Goal: Task Accomplishment & Management: Use online tool/utility

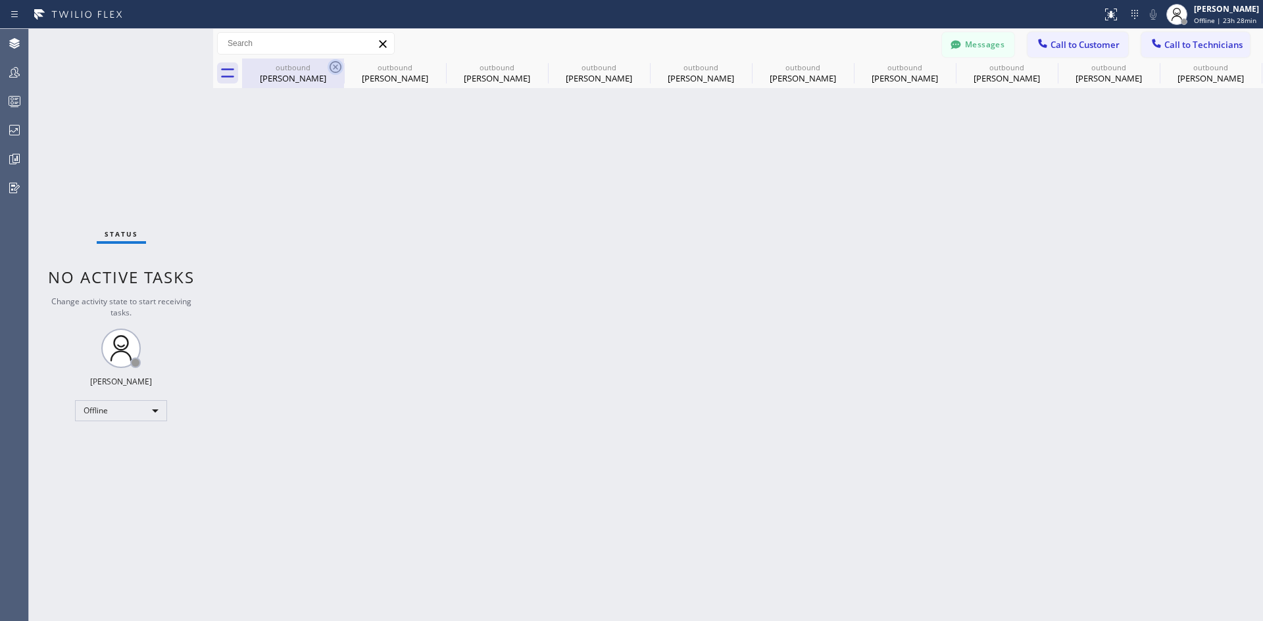
click at [337, 68] on icon at bounding box center [335, 67] width 12 height 12
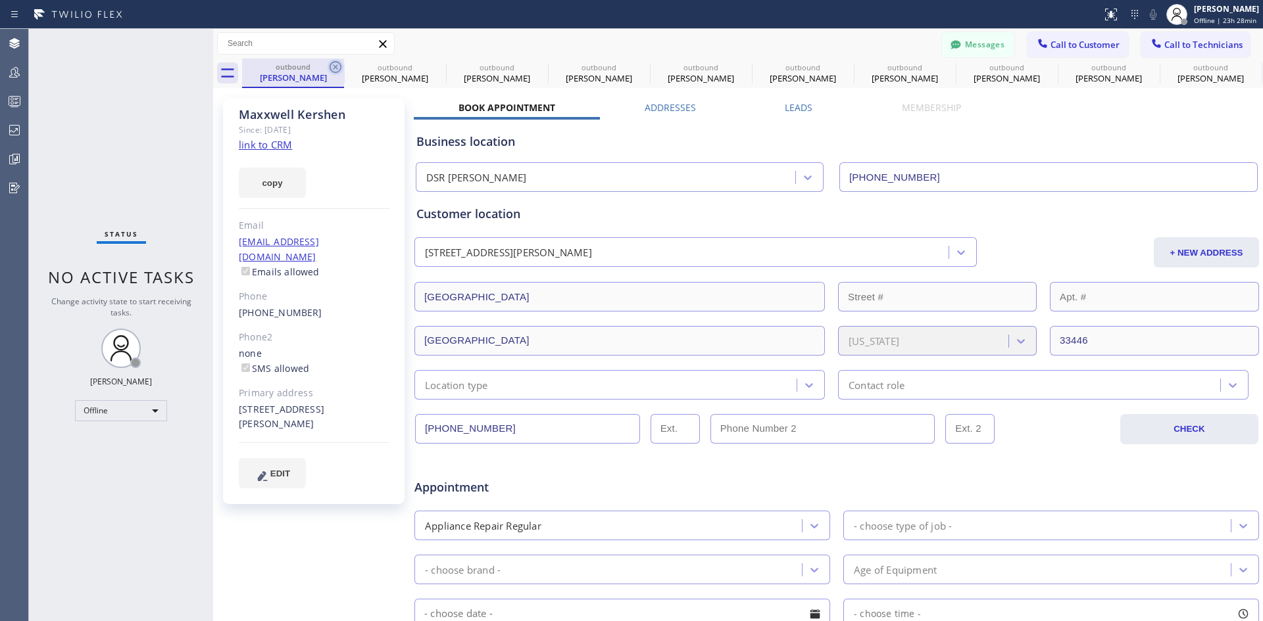
click at [338, 68] on icon at bounding box center [336, 67] width 16 height 16
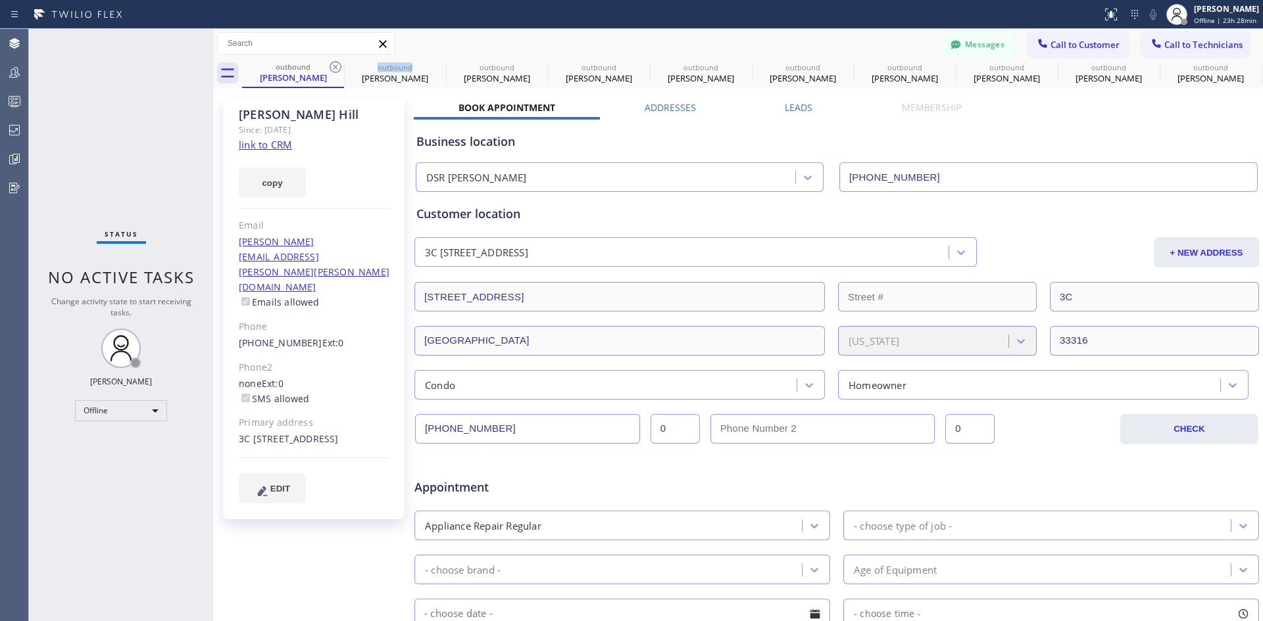
click at [338, 68] on icon at bounding box center [336, 67] width 16 height 16
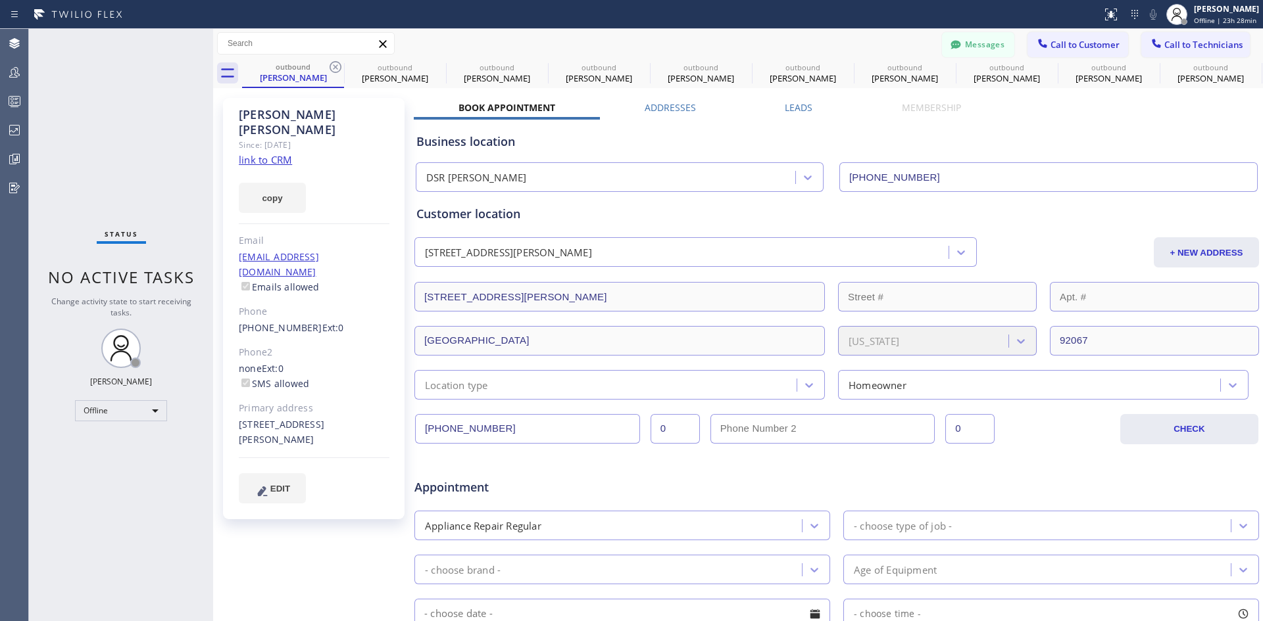
click at [338, 68] on icon at bounding box center [336, 67] width 16 height 16
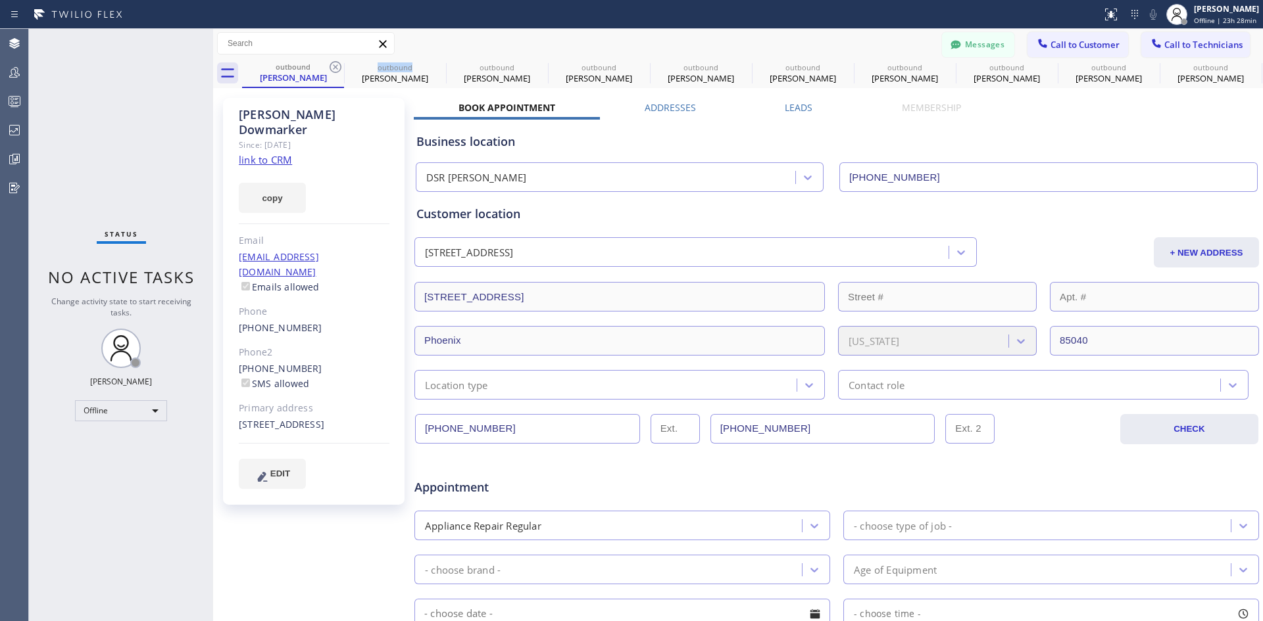
click at [338, 68] on icon at bounding box center [336, 67] width 16 height 16
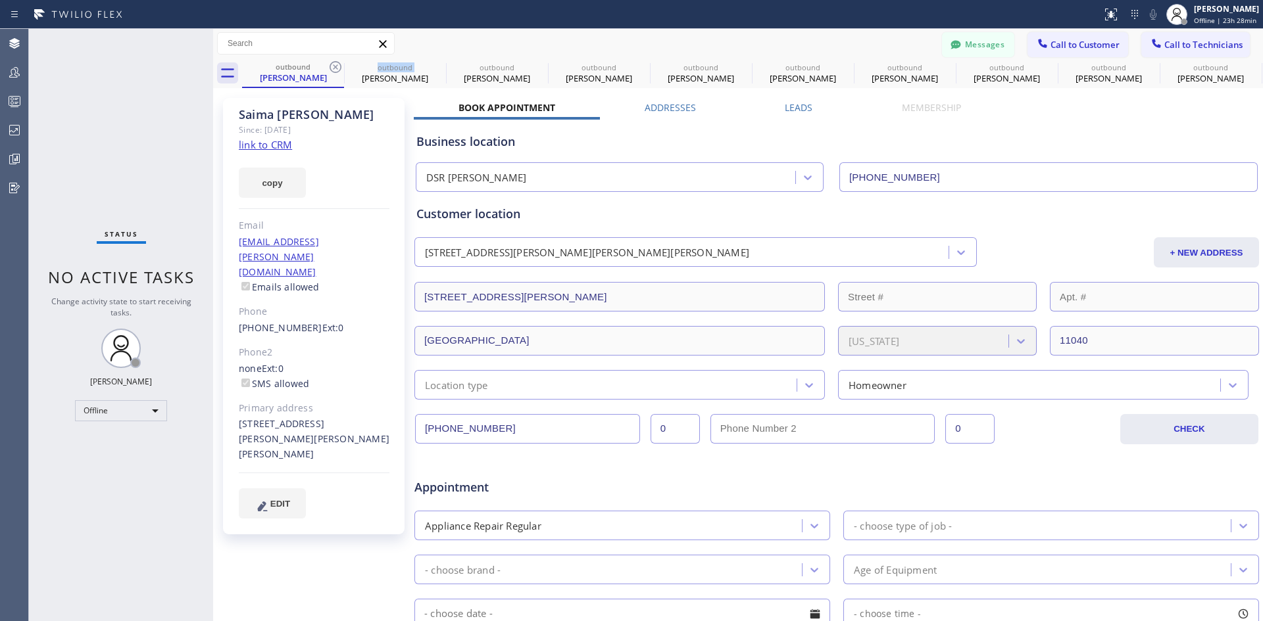
click at [338, 68] on icon at bounding box center [336, 67] width 16 height 16
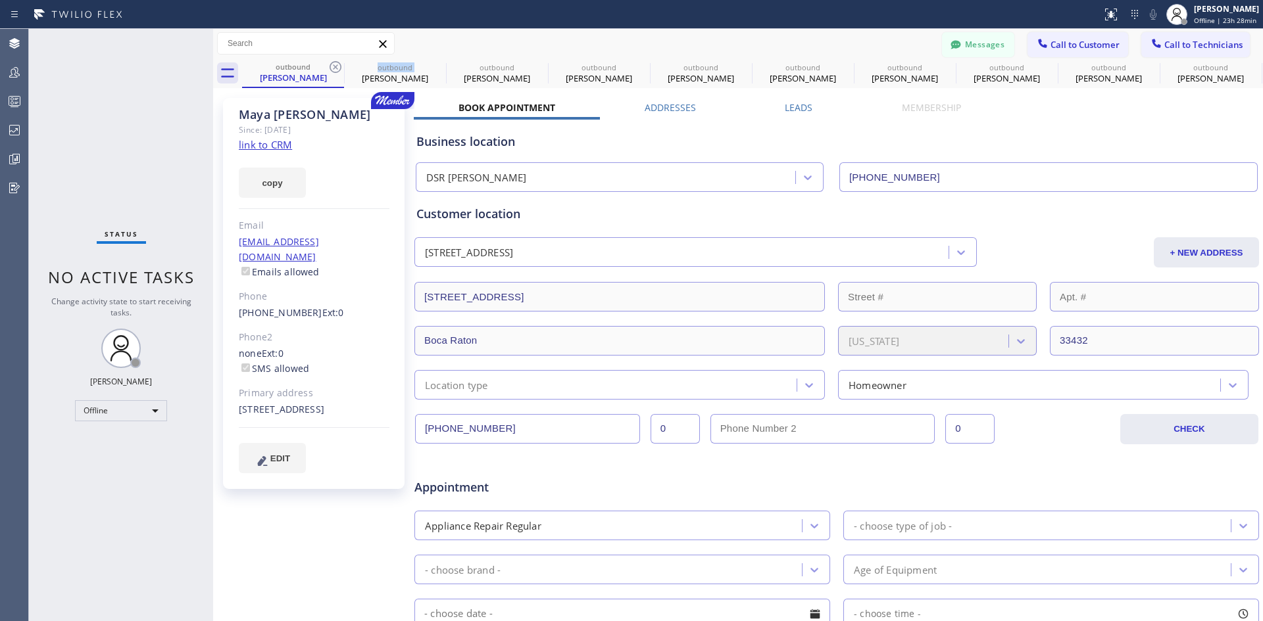
click at [338, 68] on icon at bounding box center [336, 67] width 16 height 16
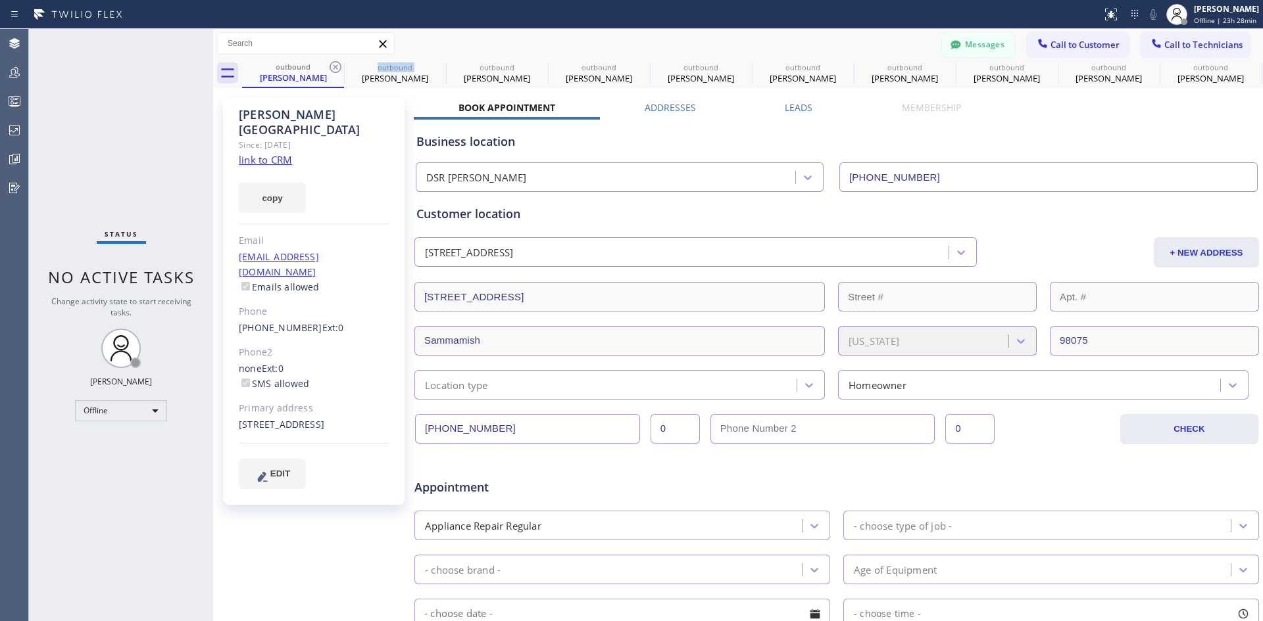
click at [338, 68] on icon at bounding box center [336, 67] width 16 height 16
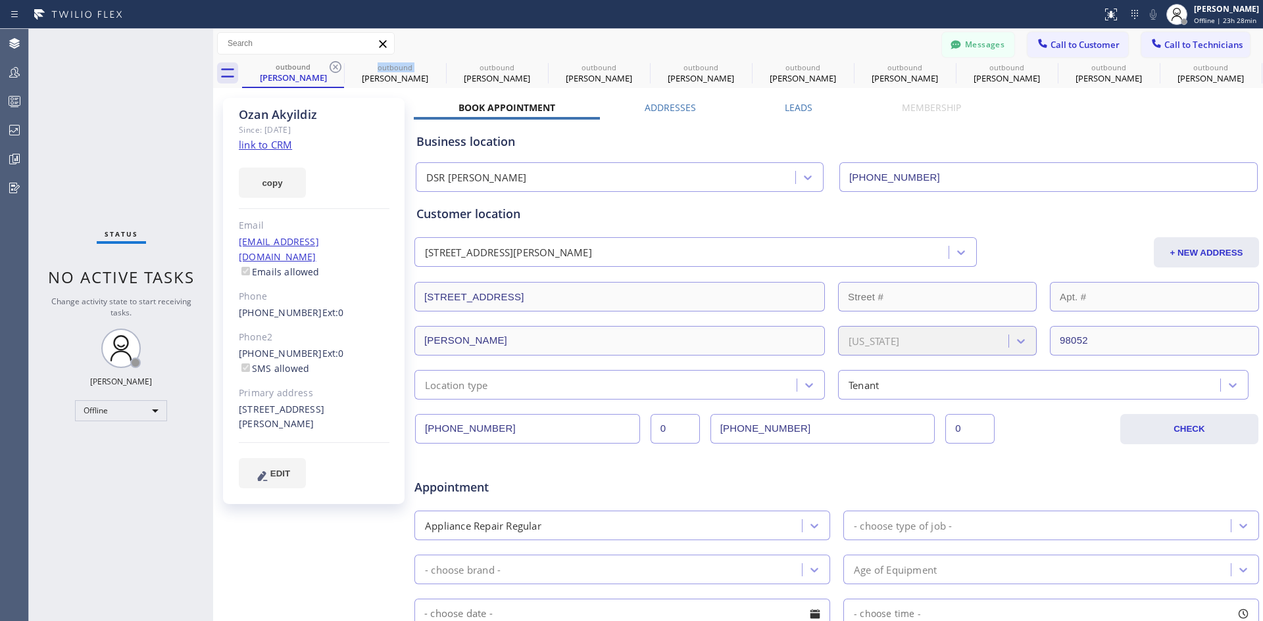
click at [338, 68] on icon at bounding box center [336, 67] width 16 height 16
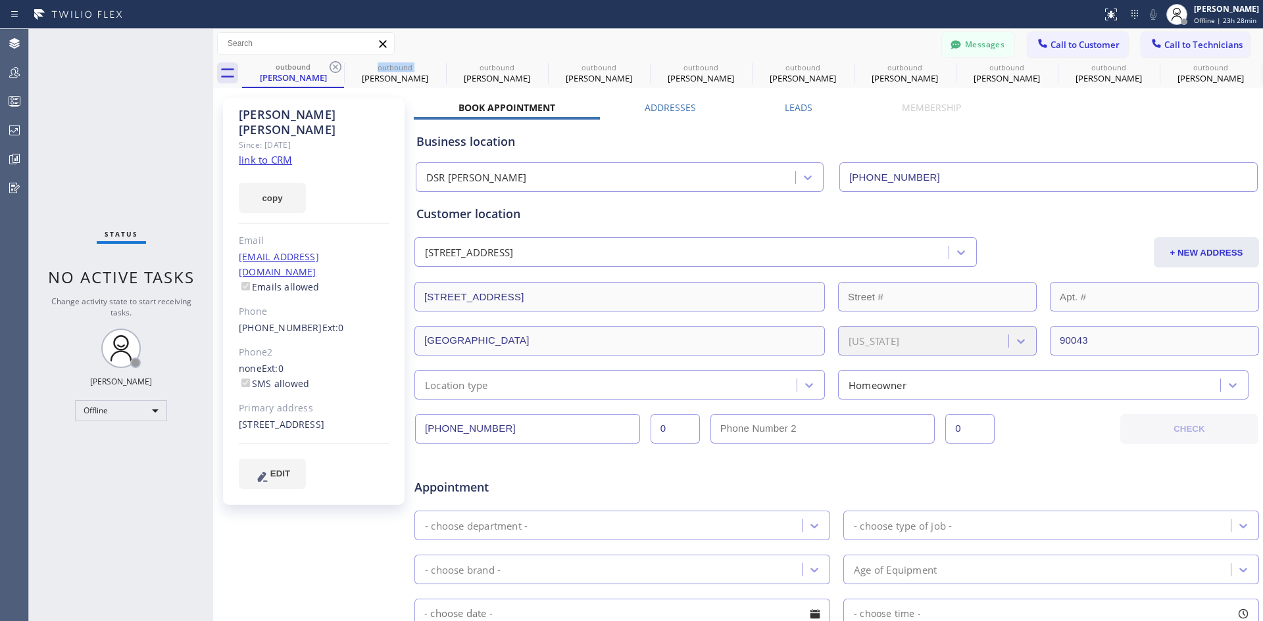
click at [338, 68] on icon at bounding box center [336, 67] width 16 height 16
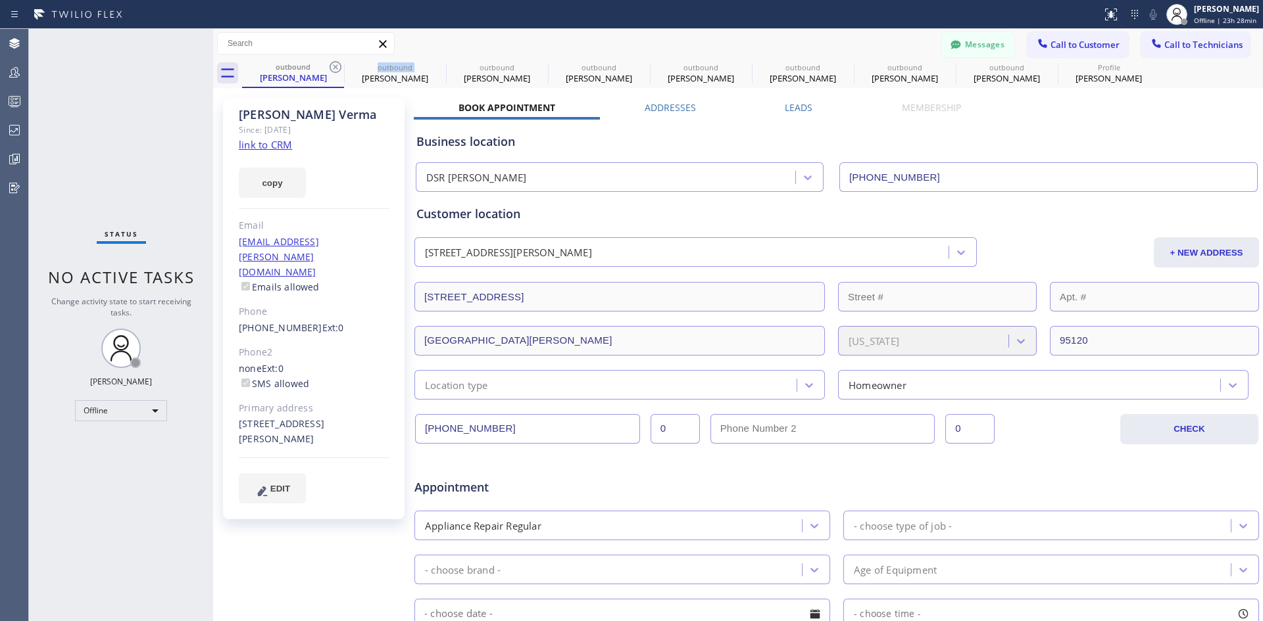
click at [338, 68] on icon at bounding box center [336, 67] width 16 height 16
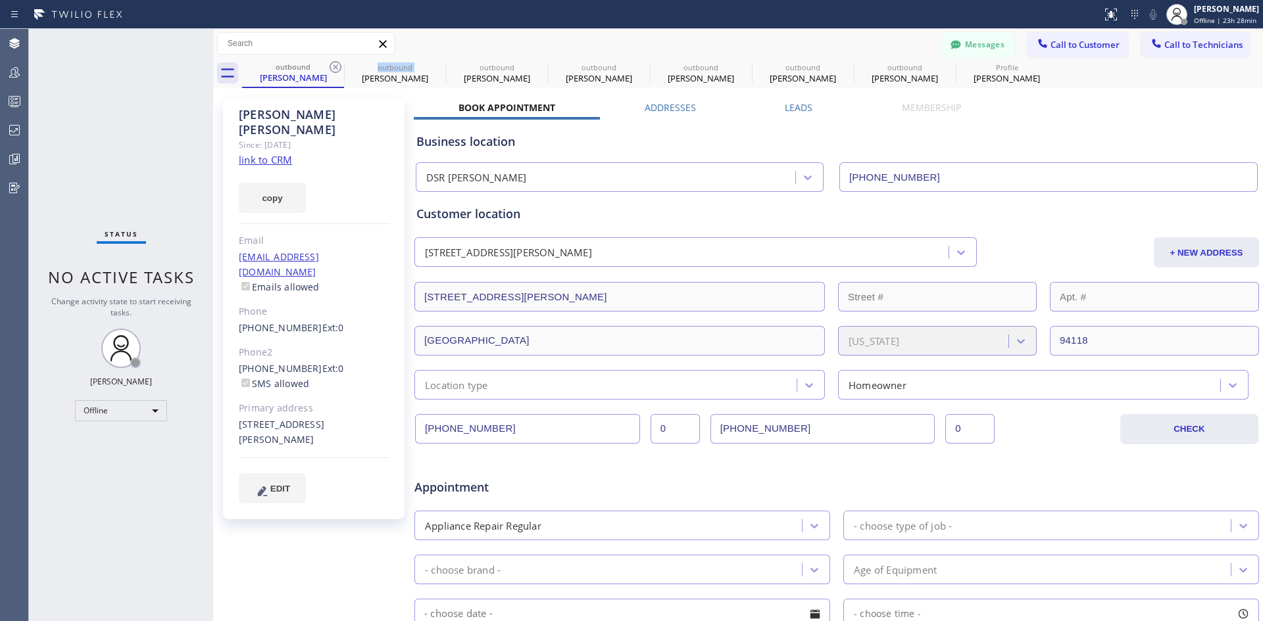
click at [338, 68] on icon at bounding box center [336, 67] width 16 height 16
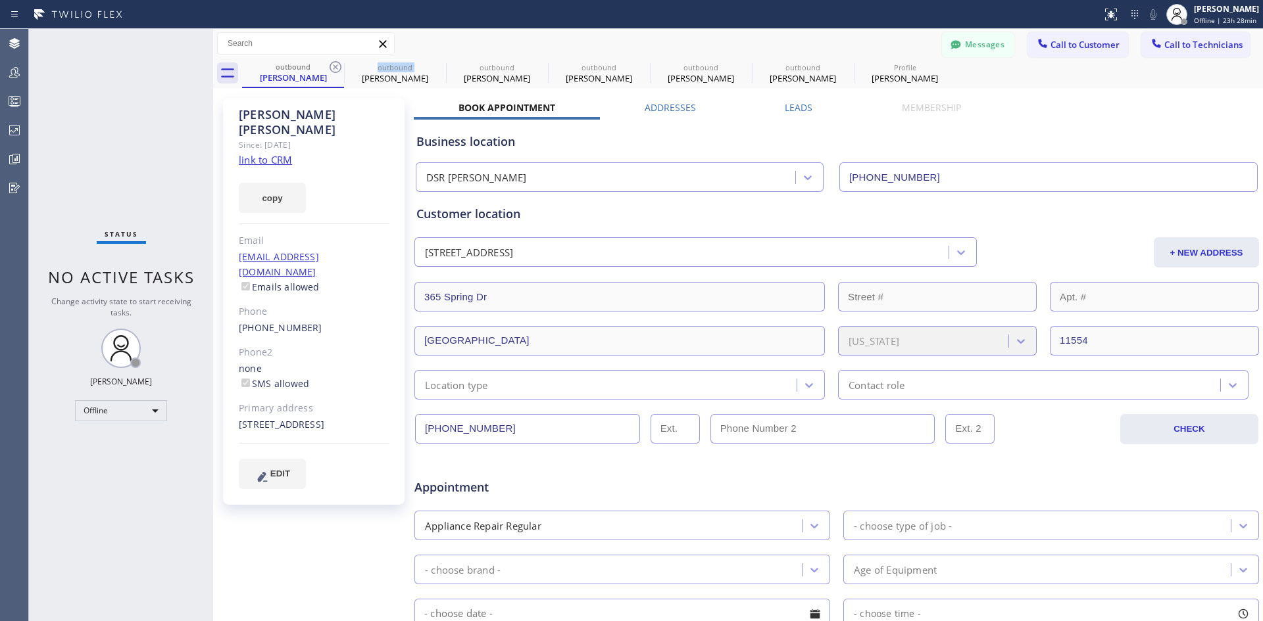
click at [338, 68] on icon at bounding box center [336, 67] width 16 height 16
click at [0, 0] on icon at bounding box center [0, 0] width 0 height 0
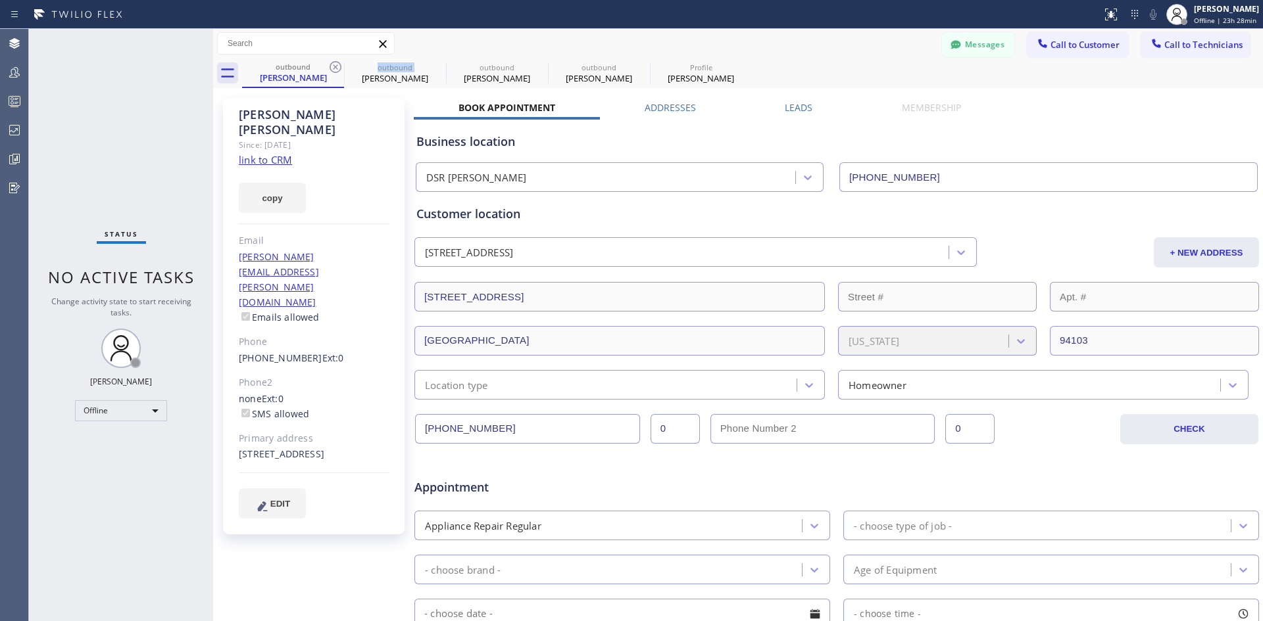
click at [338, 68] on icon at bounding box center [336, 67] width 16 height 16
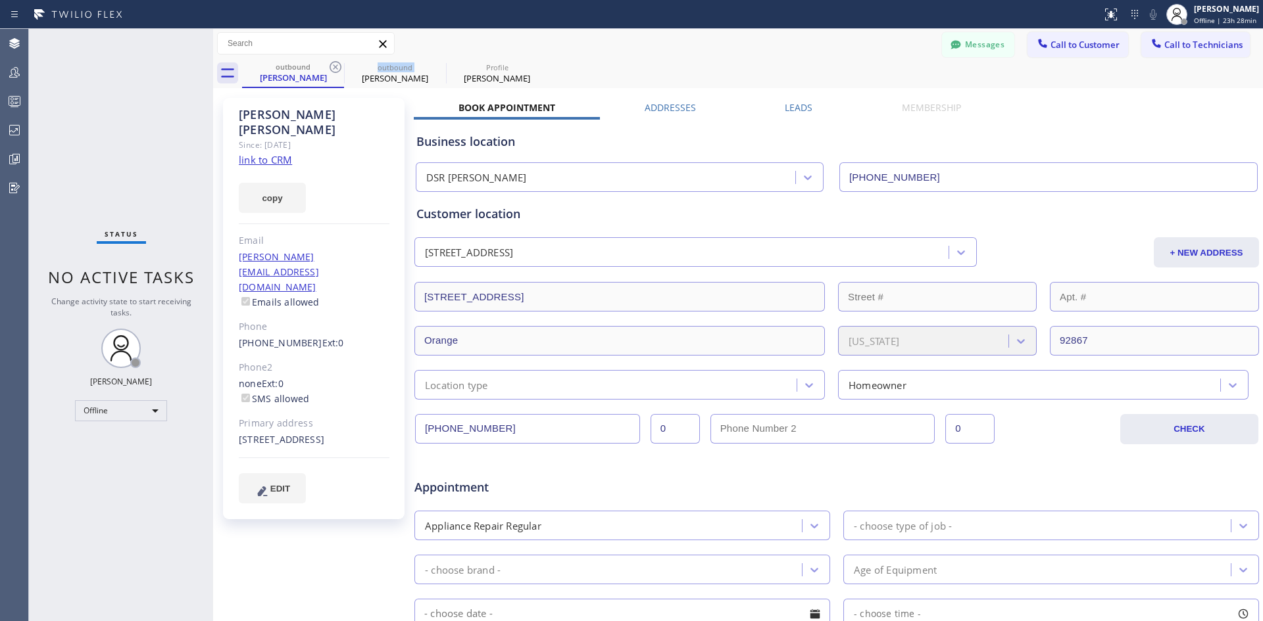
click at [338, 68] on icon at bounding box center [336, 67] width 16 height 16
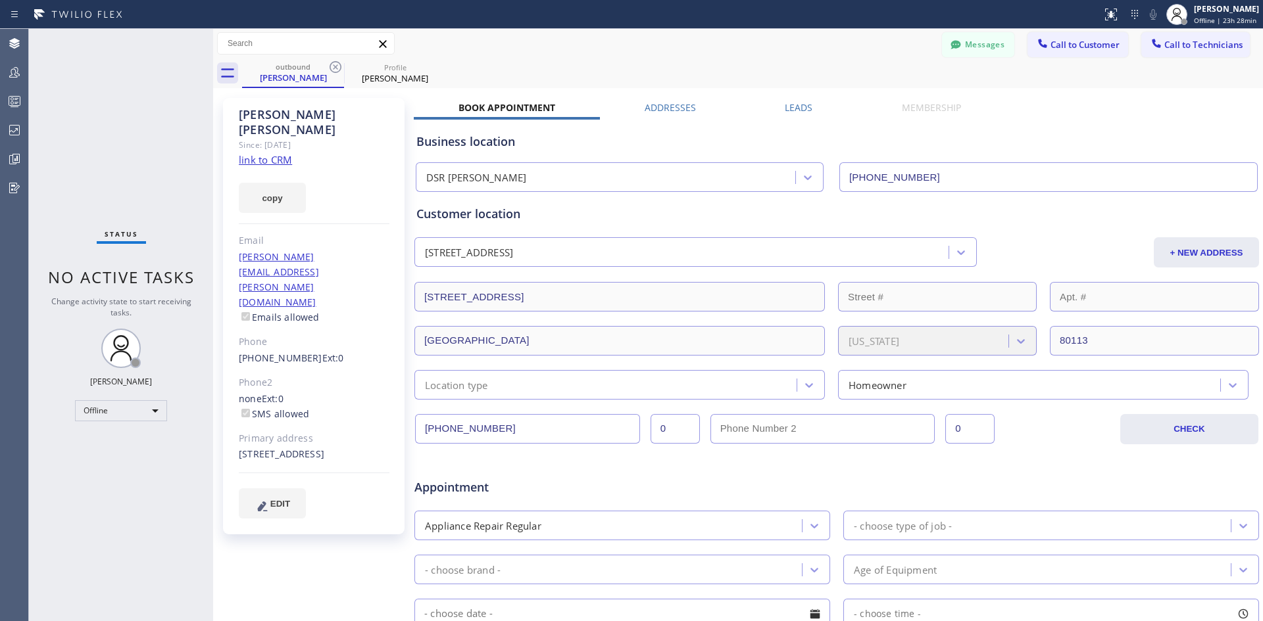
click at [338, 68] on icon at bounding box center [336, 67] width 16 height 16
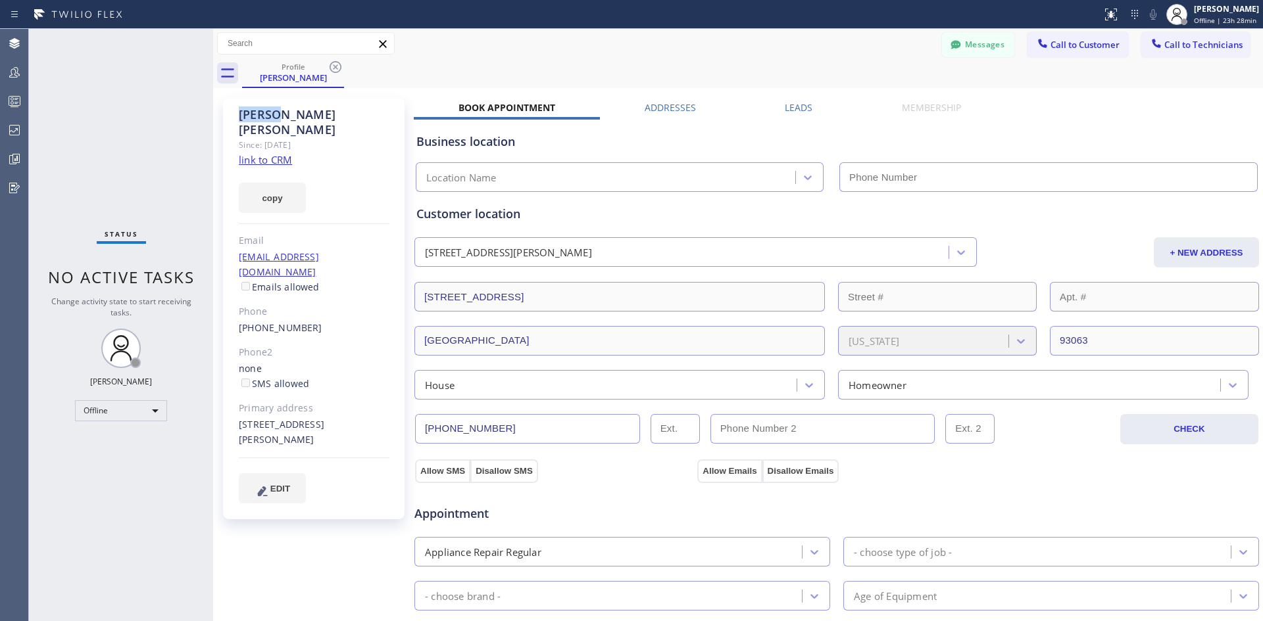
click at [338, 68] on icon at bounding box center [336, 67] width 16 height 16
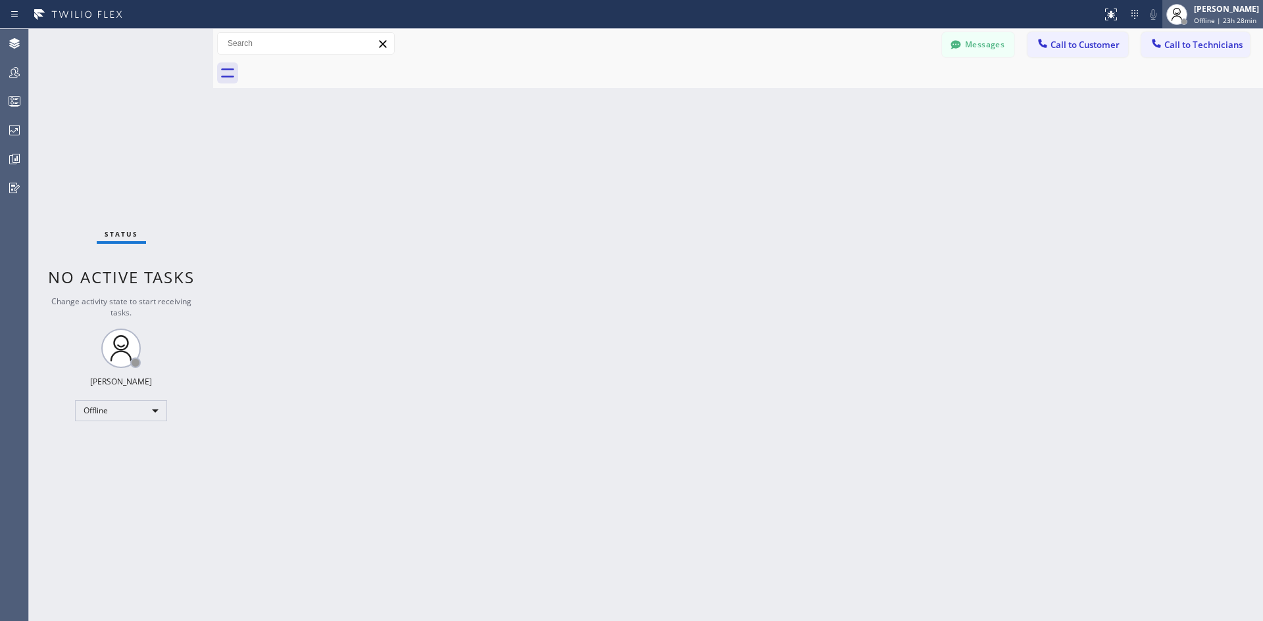
click at [1194, 19] on span "Offline | 23h 28min" at bounding box center [1225, 20] width 62 height 9
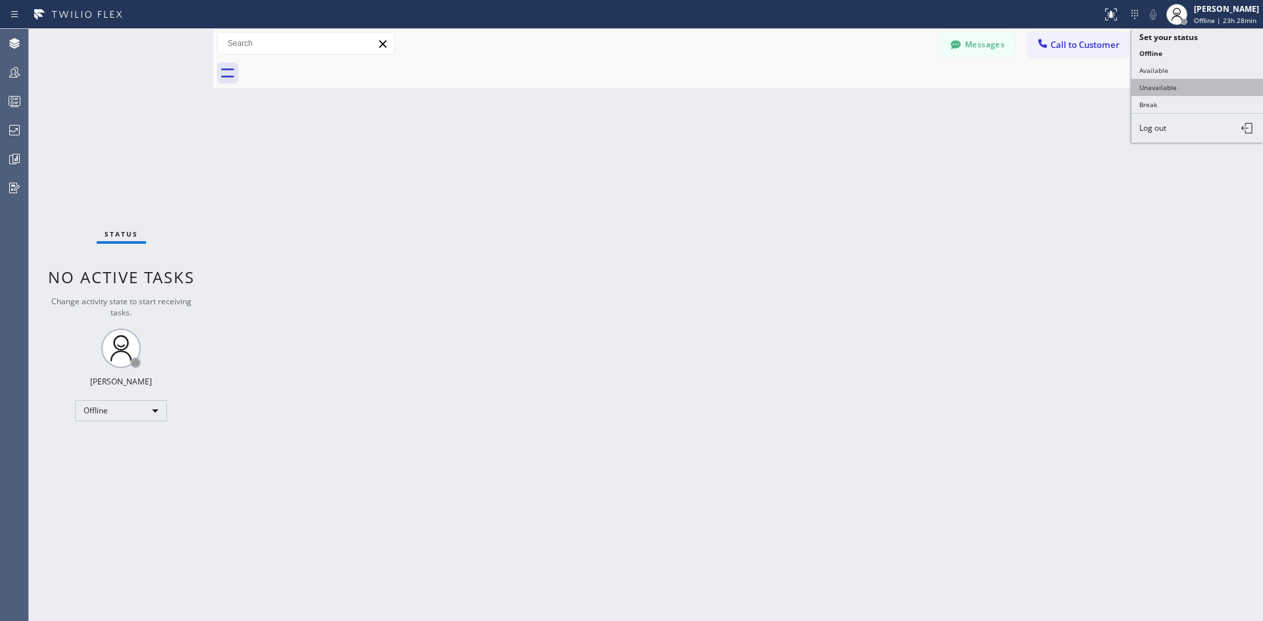
click at [1189, 88] on button "Unavailable" at bounding box center [1197, 87] width 132 height 17
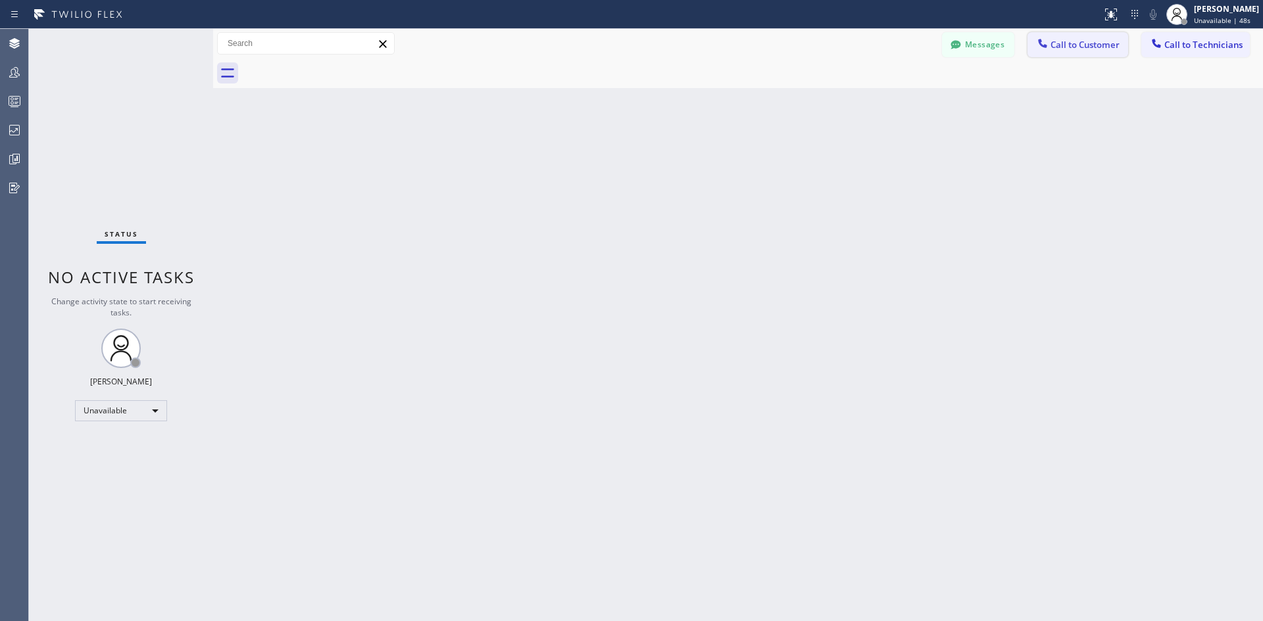
click at [1071, 48] on span "Call to Customer" at bounding box center [1084, 45] width 69 height 12
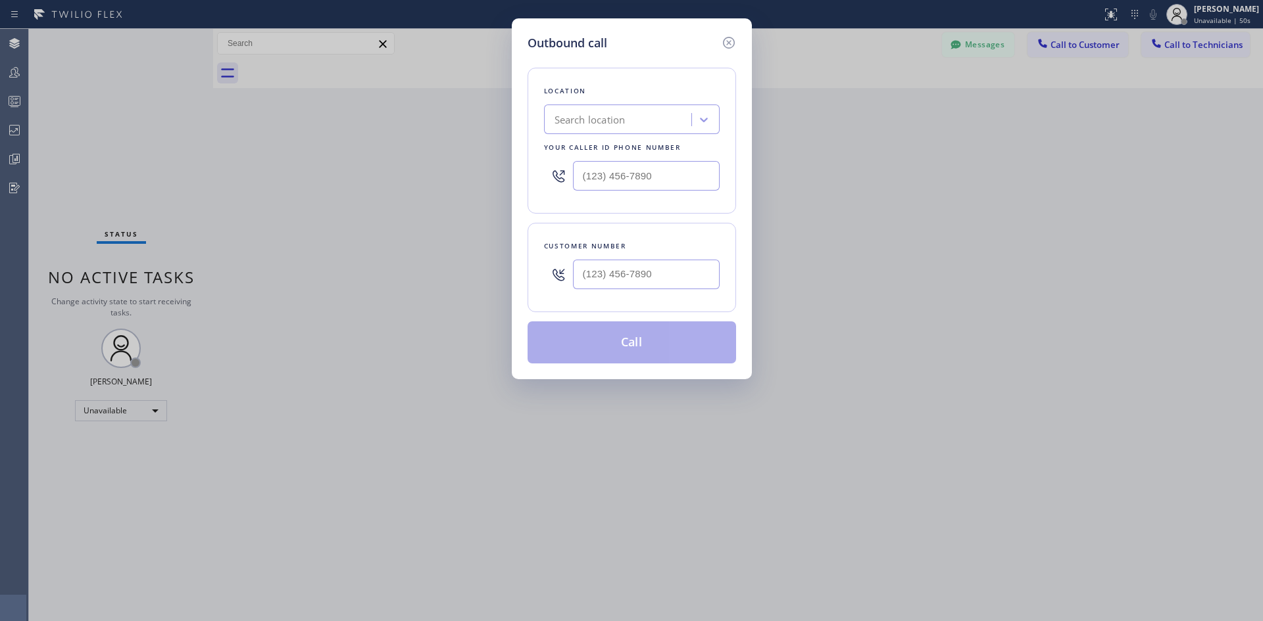
click at [623, 125] on div "Search location" at bounding box center [589, 119] width 71 height 15
type input "dsr iver"
click at [621, 150] on div "DSR [PERSON_NAME]" at bounding box center [632, 147] width 176 height 24
type input "[PHONE_NUMBER]"
click at [665, 281] on input "(___) ___-____" at bounding box center [646, 275] width 147 height 30
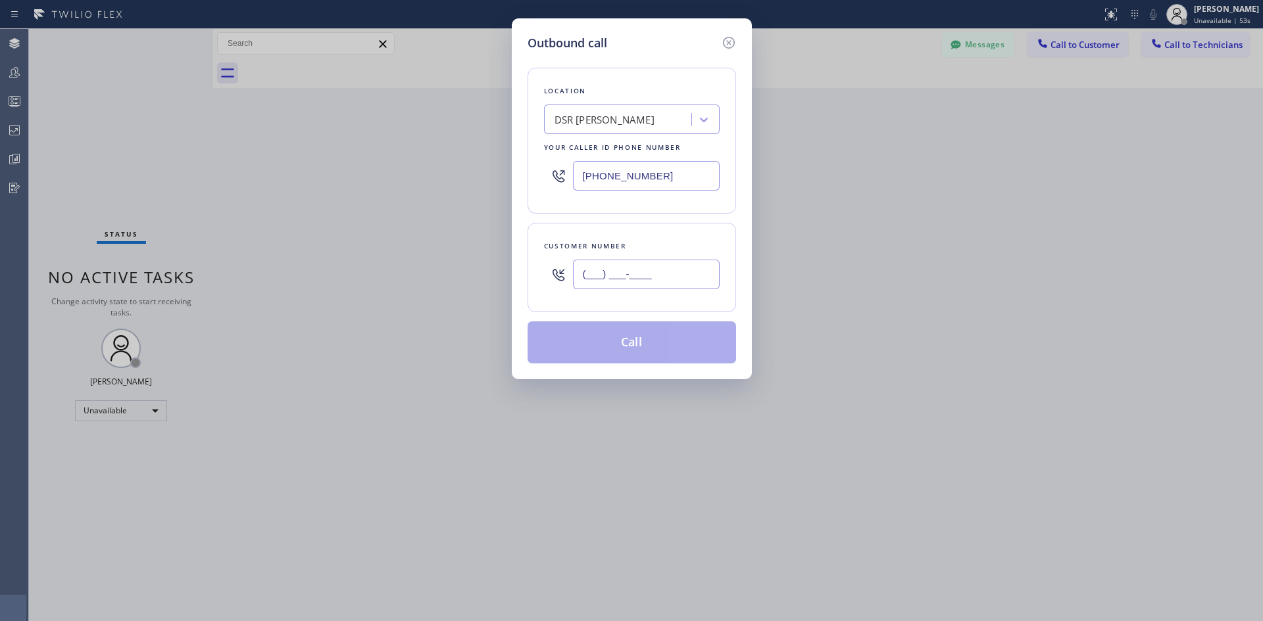
paste input "650) 678-1693"
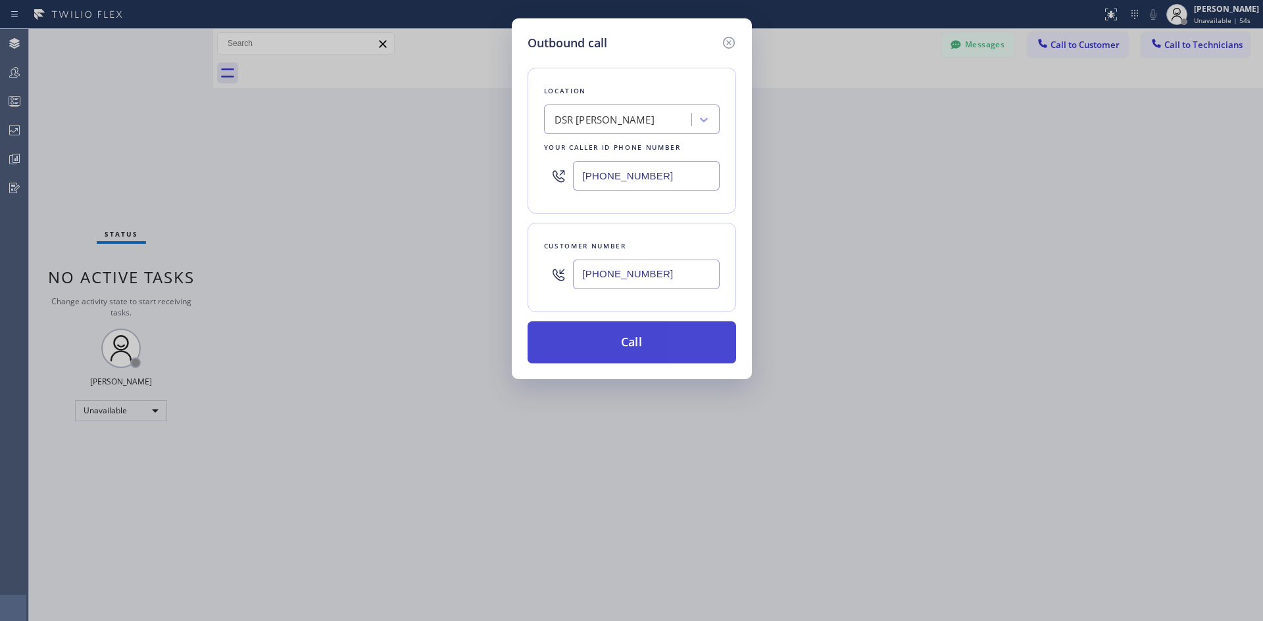
type input "[PHONE_NUMBER]"
click at [694, 346] on button "Call" at bounding box center [631, 343] width 208 height 42
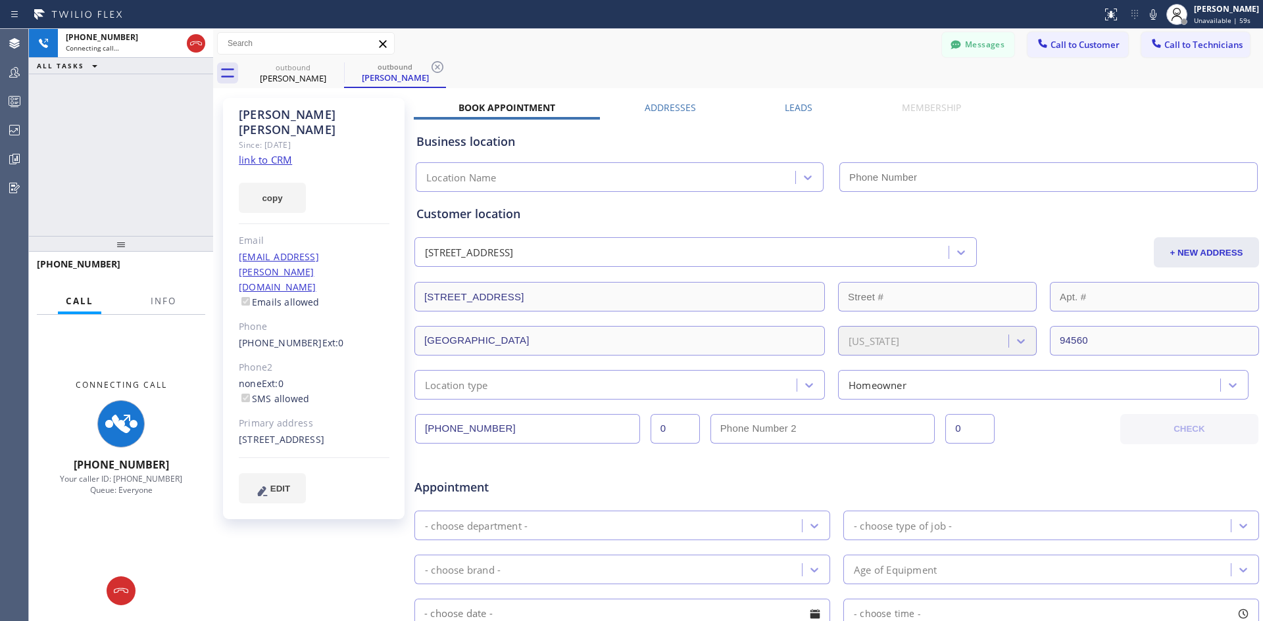
type input "[PHONE_NUMBER]"
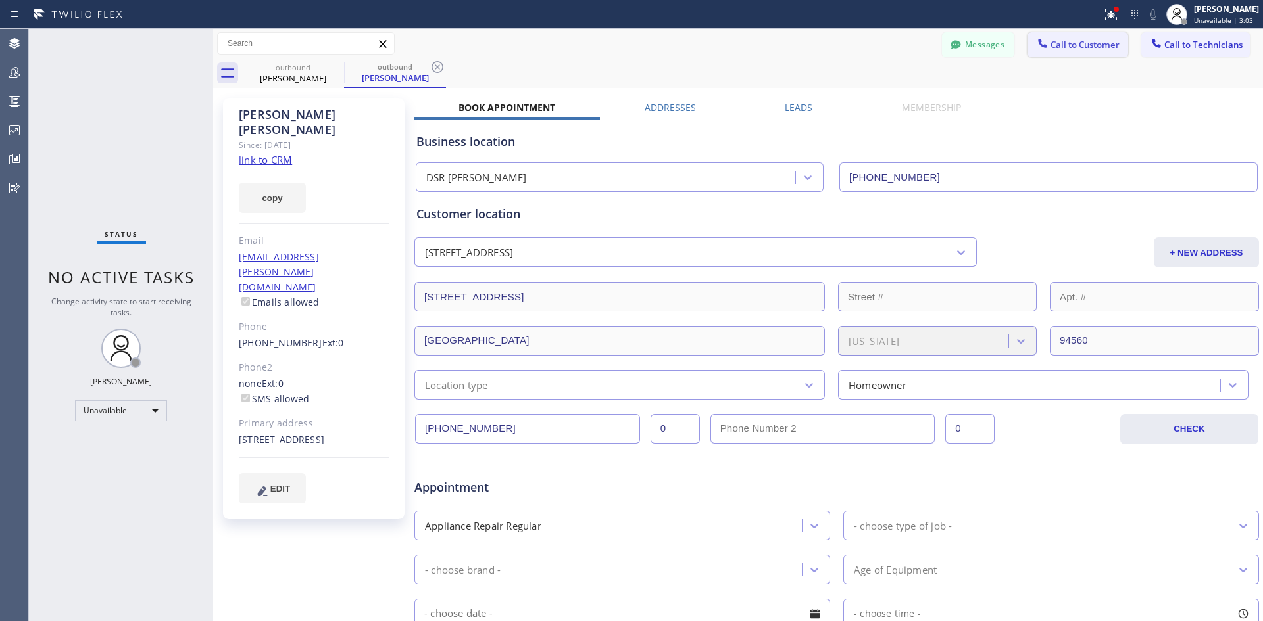
click at [1079, 51] on button "Call to Customer" at bounding box center [1077, 44] width 101 height 25
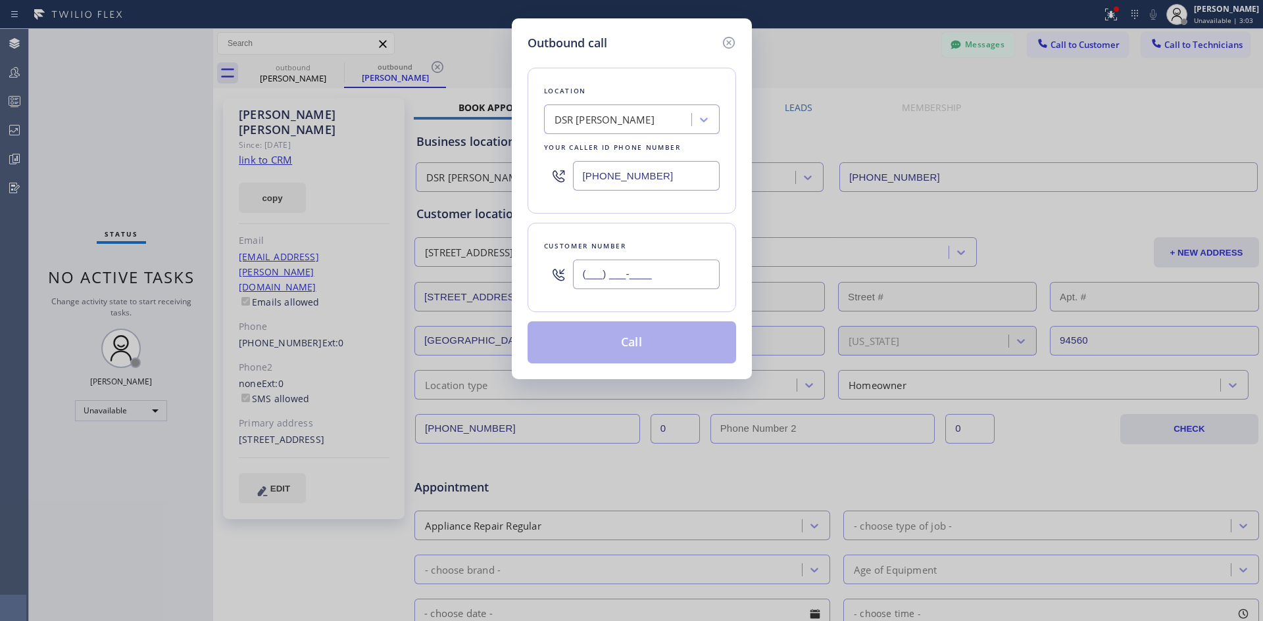
click at [648, 277] on input "(___) ___-____" at bounding box center [646, 275] width 147 height 30
paste input "480) 231-1957"
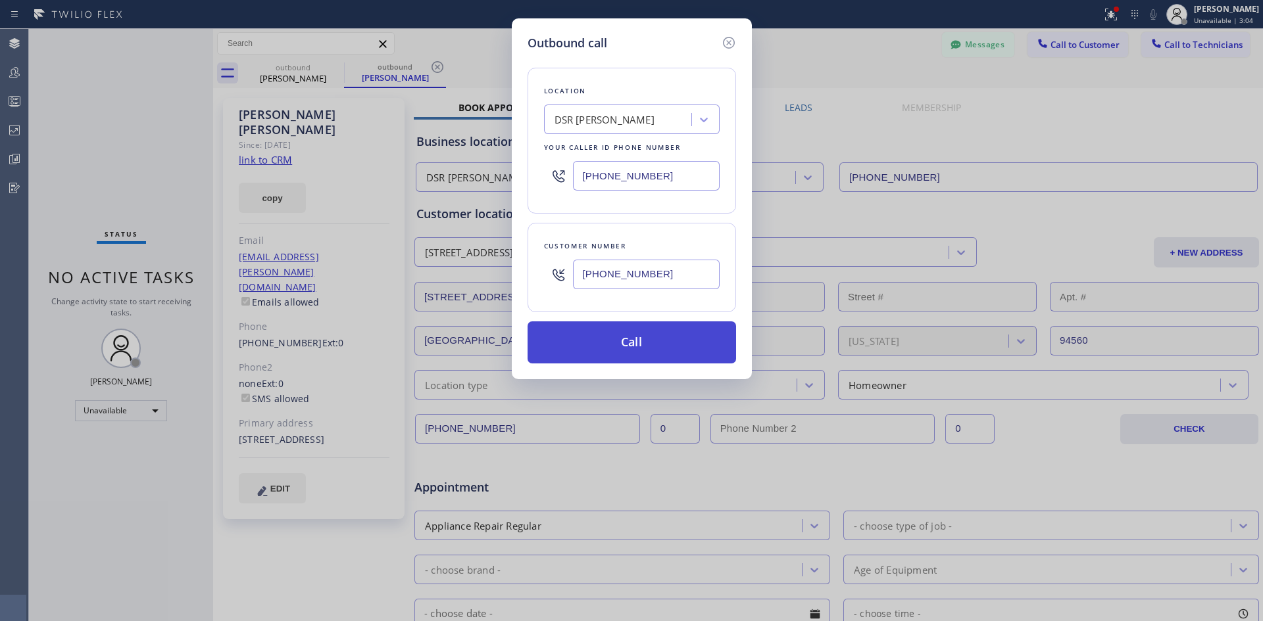
type input "[PHONE_NUMBER]"
click at [671, 333] on button "Call" at bounding box center [631, 343] width 208 height 42
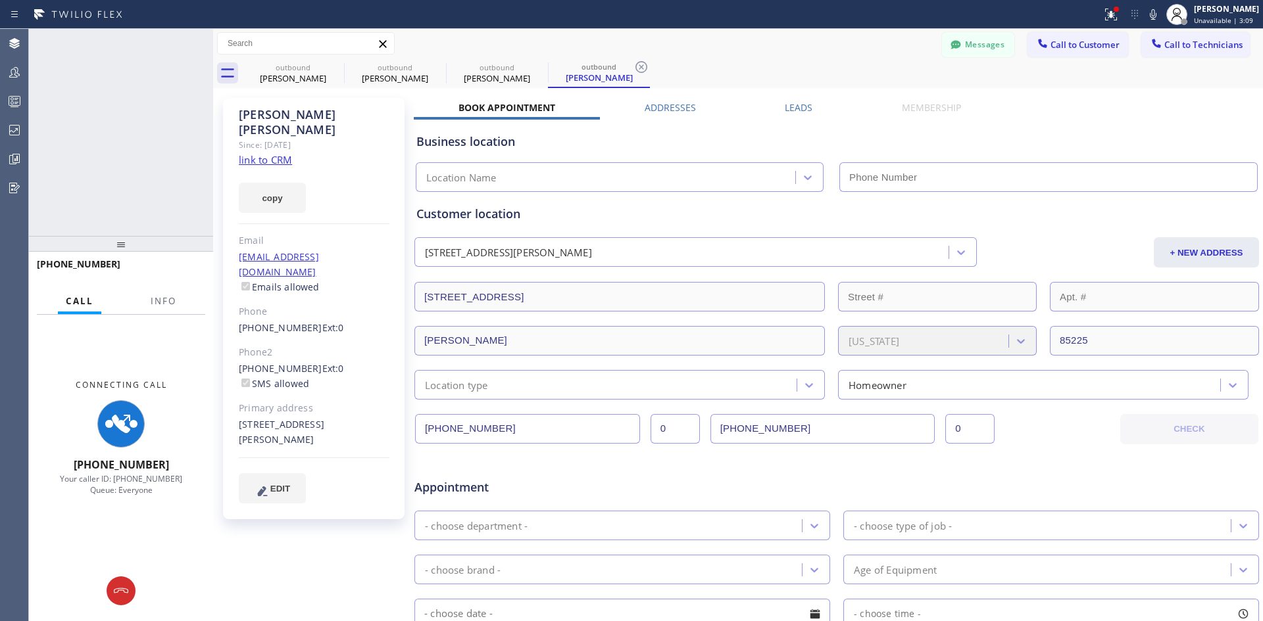
type input "[PHONE_NUMBER]"
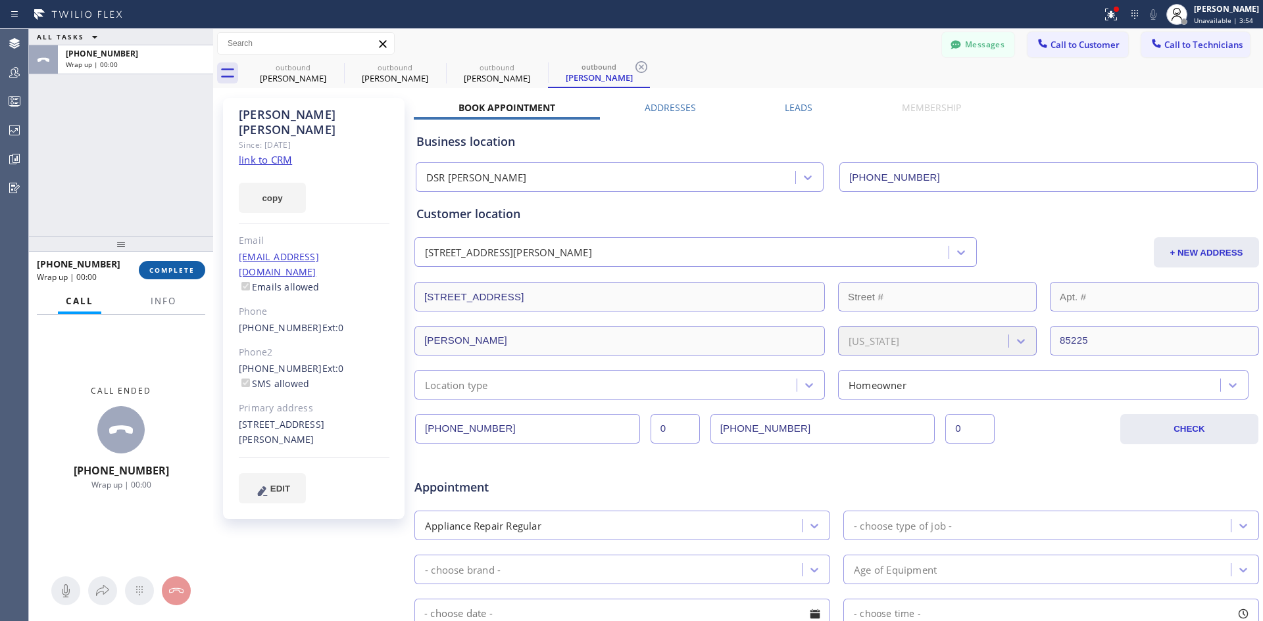
click at [184, 270] on span "COMPLETE" at bounding box center [171, 270] width 45 height 9
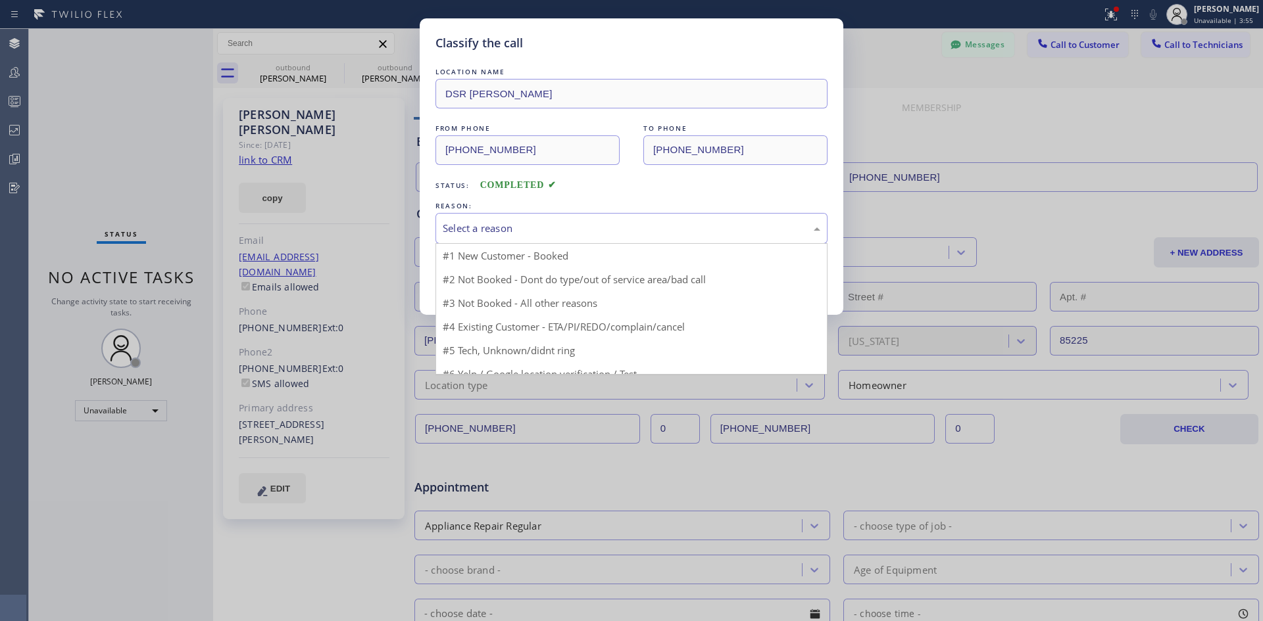
click at [602, 231] on div "Select a reason" at bounding box center [631, 228] width 377 height 15
drag, startPoint x: 618, startPoint y: 304, endPoint x: 602, endPoint y: 303, distance: 16.5
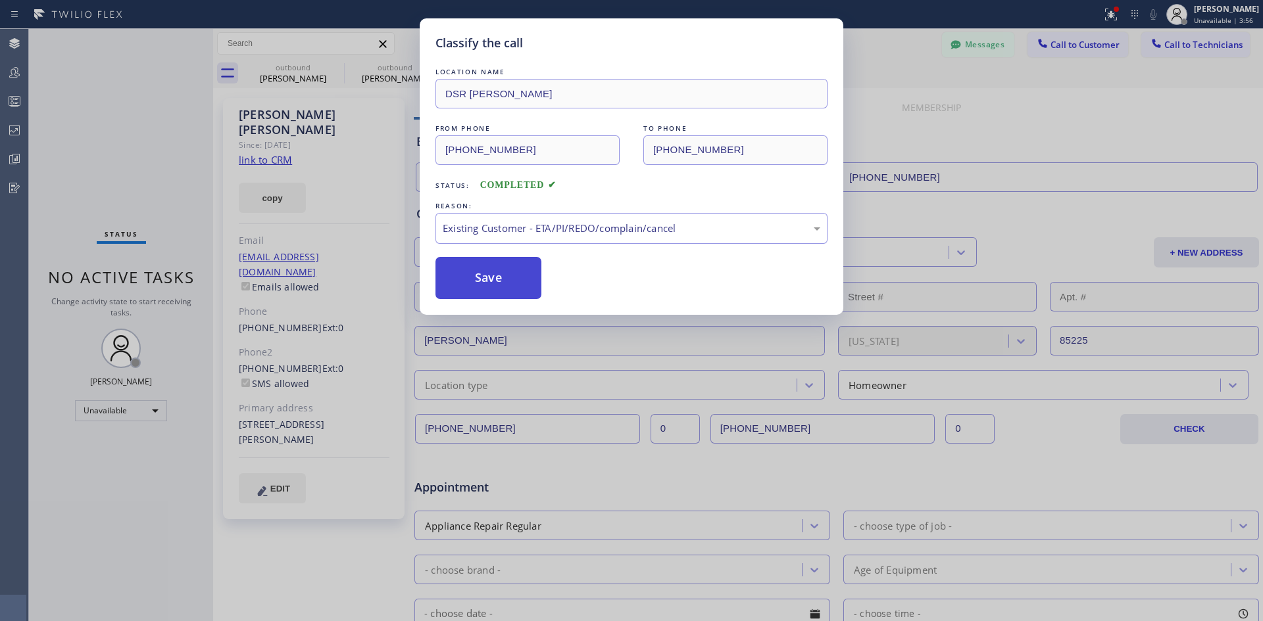
click at [484, 295] on button "Save" at bounding box center [488, 278] width 106 height 42
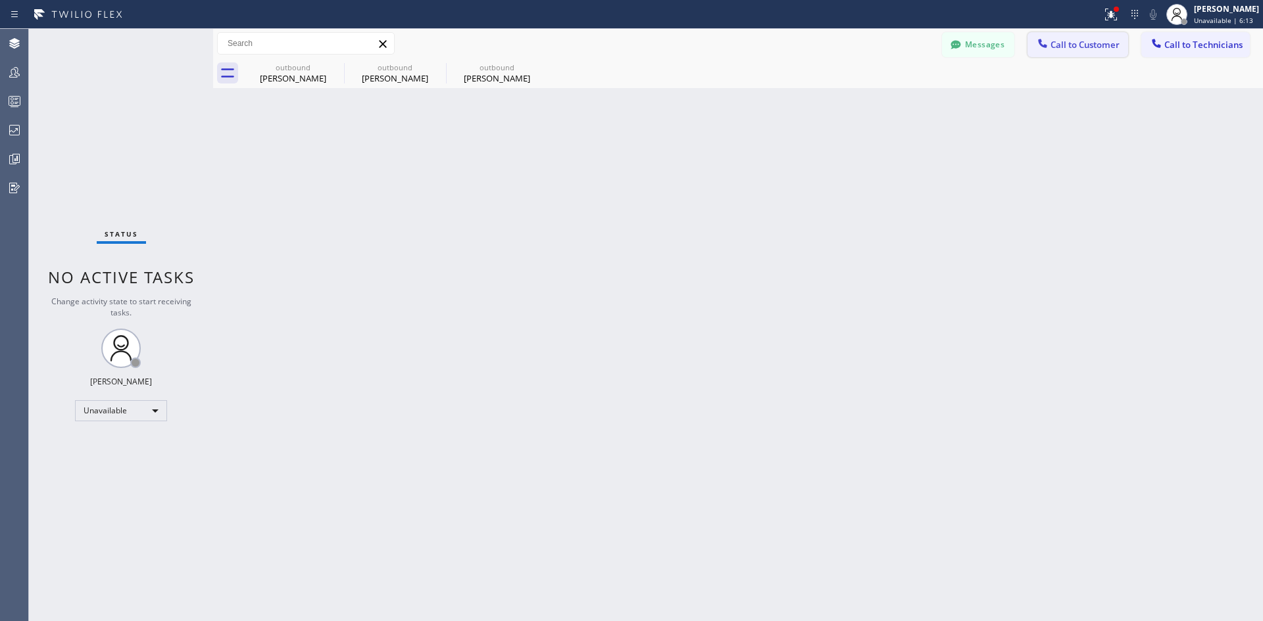
click at [1075, 51] on button "Call to Customer" at bounding box center [1077, 44] width 101 height 25
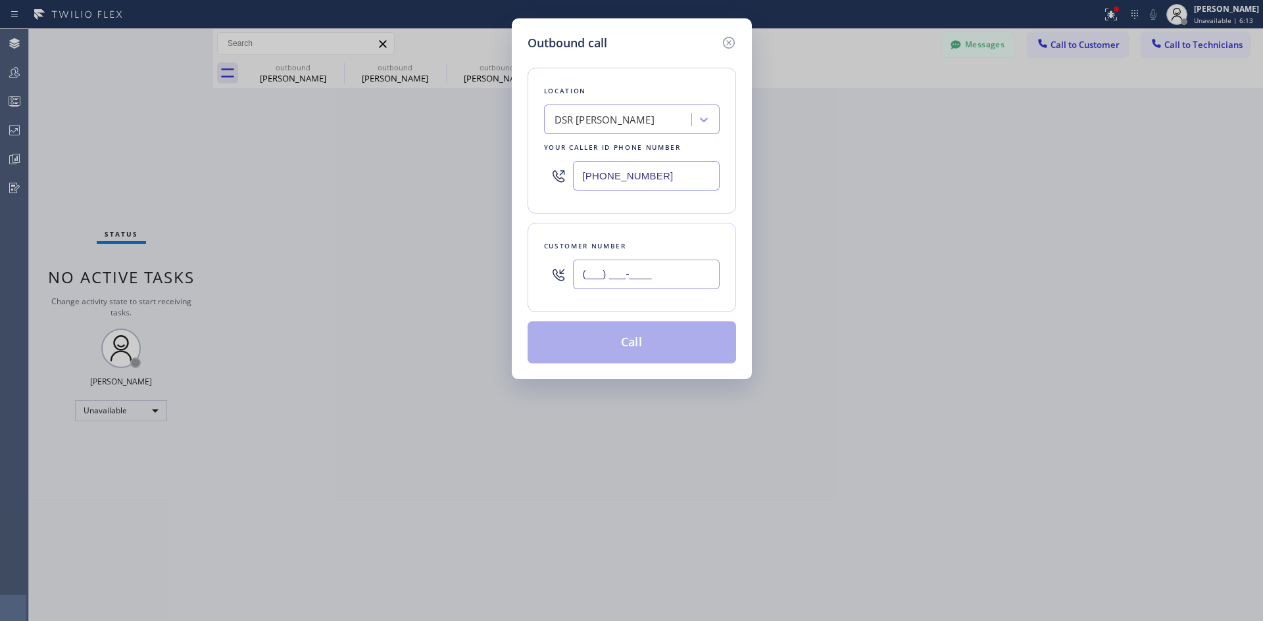
click at [638, 262] on input "(___) ___-____" at bounding box center [646, 275] width 147 height 30
paste input "216) 409-6993"
type input "[PHONE_NUMBER]"
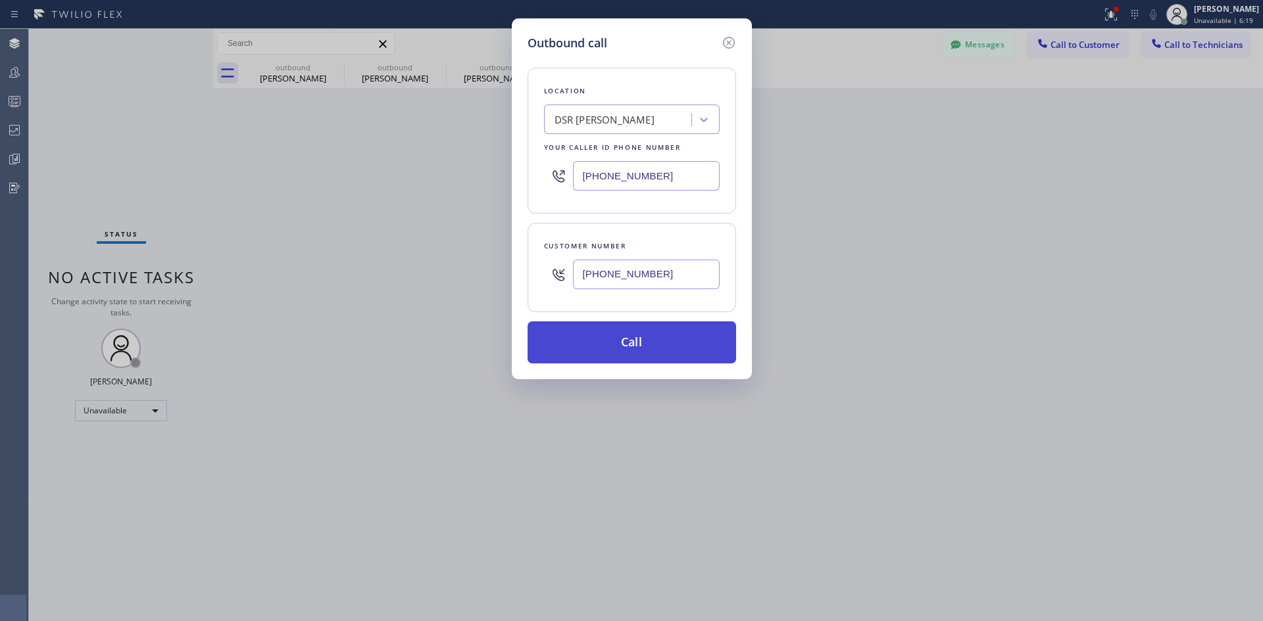
click at [689, 341] on button "Call" at bounding box center [631, 343] width 208 height 42
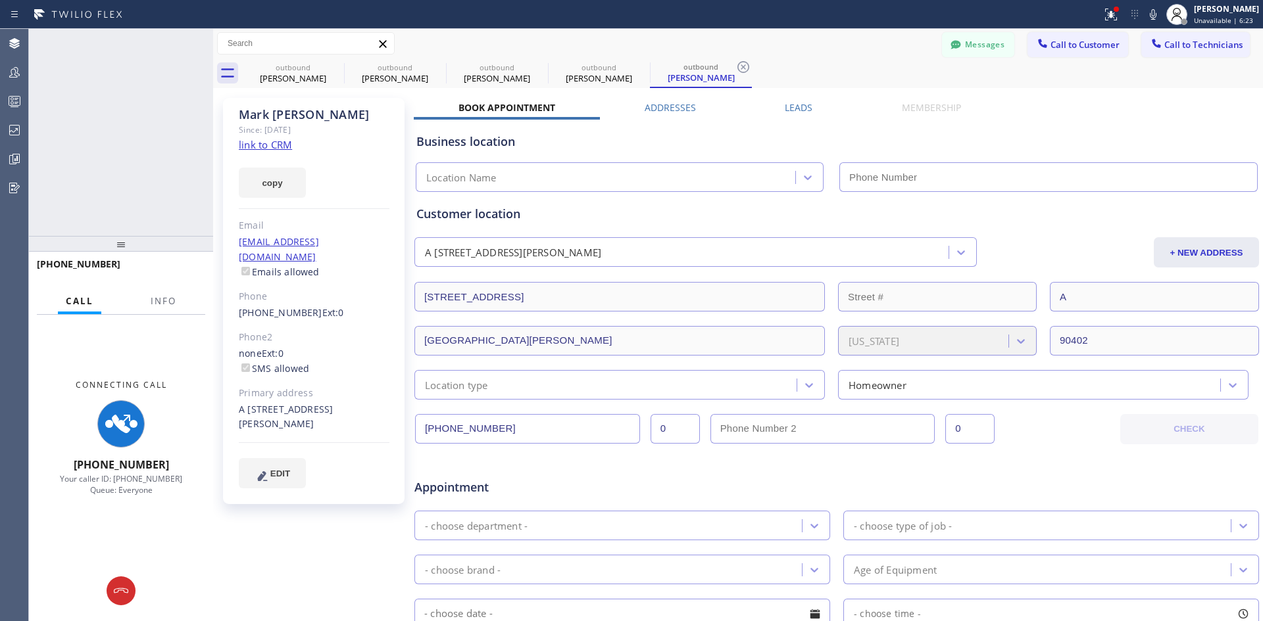
type input "[PHONE_NUMBER]"
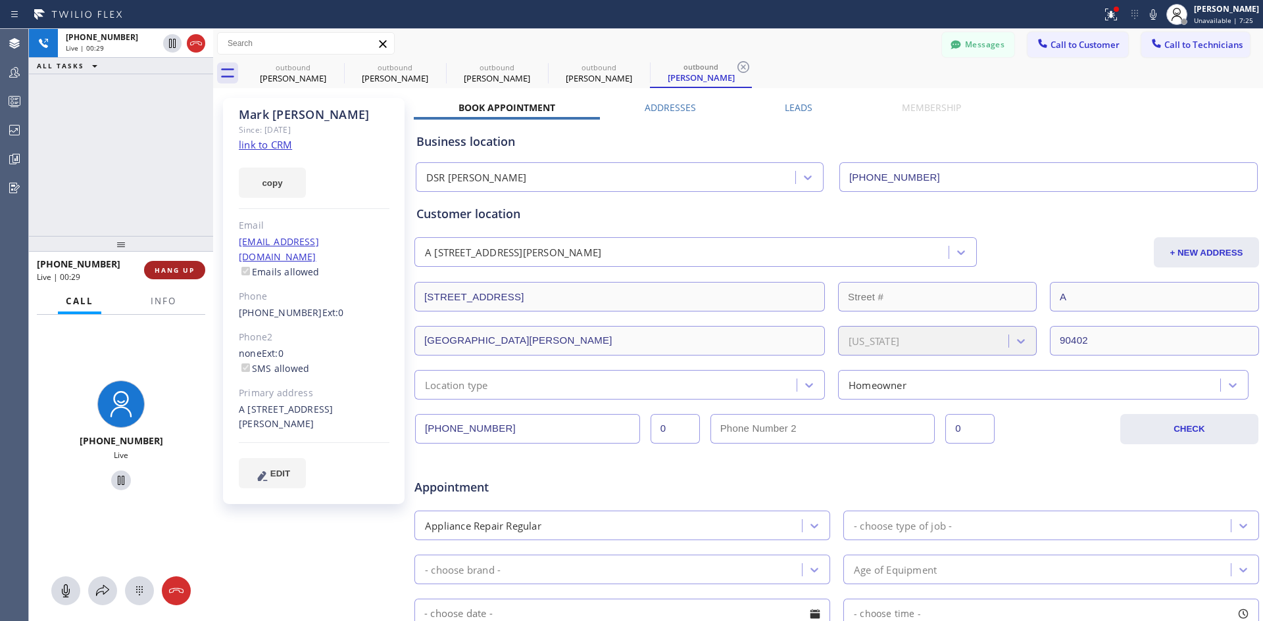
click at [182, 264] on button "HANG UP" at bounding box center [174, 270] width 61 height 18
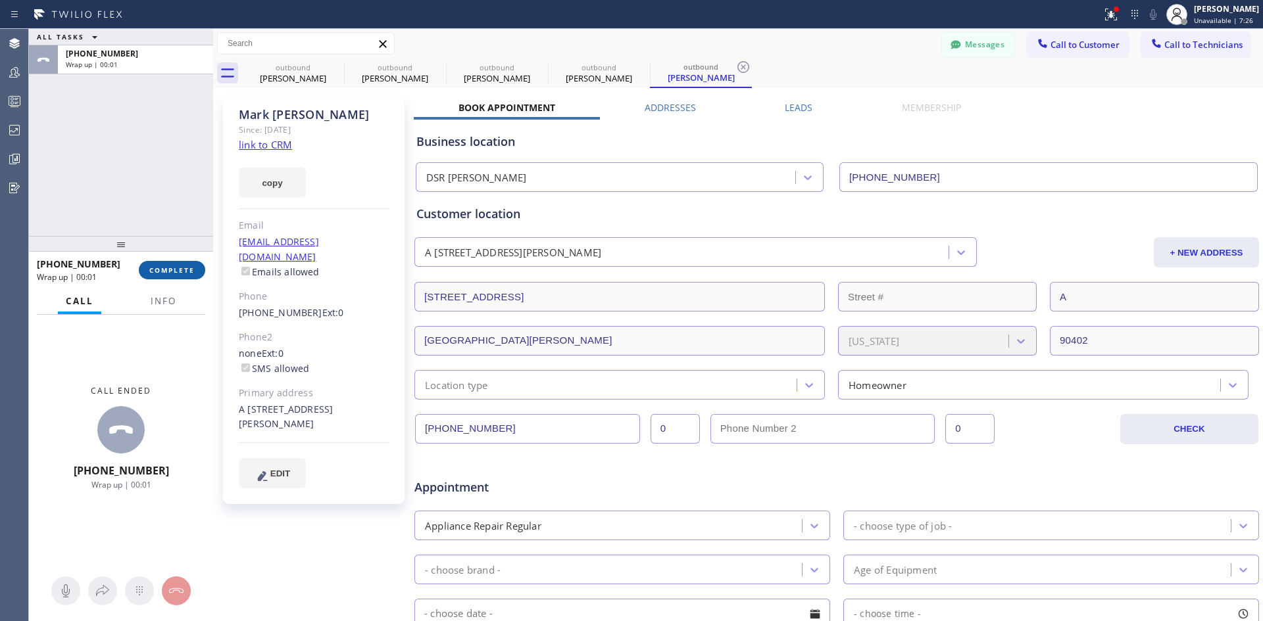
click at [172, 274] on span "COMPLETE" at bounding box center [171, 270] width 45 height 9
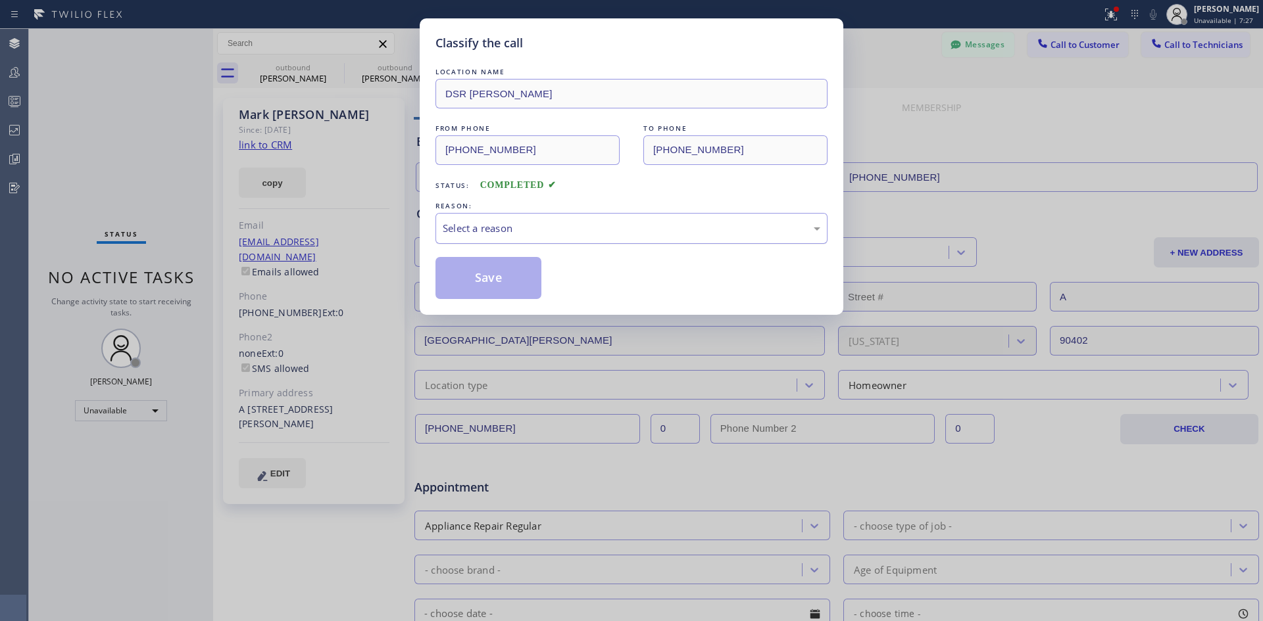
click at [681, 238] on div "Select a reason" at bounding box center [631, 228] width 392 height 31
click at [487, 268] on button "Save" at bounding box center [488, 278] width 106 height 42
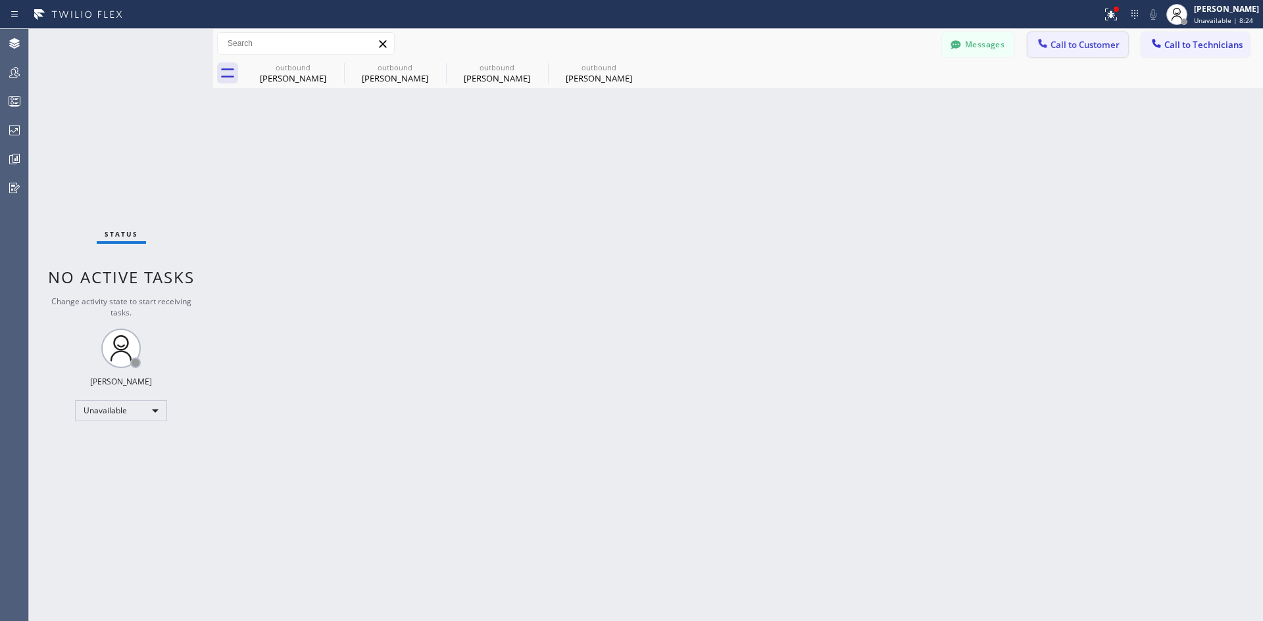
click at [1056, 37] on button "Call to Customer" at bounding box center [1077, 44] width 101 height 25
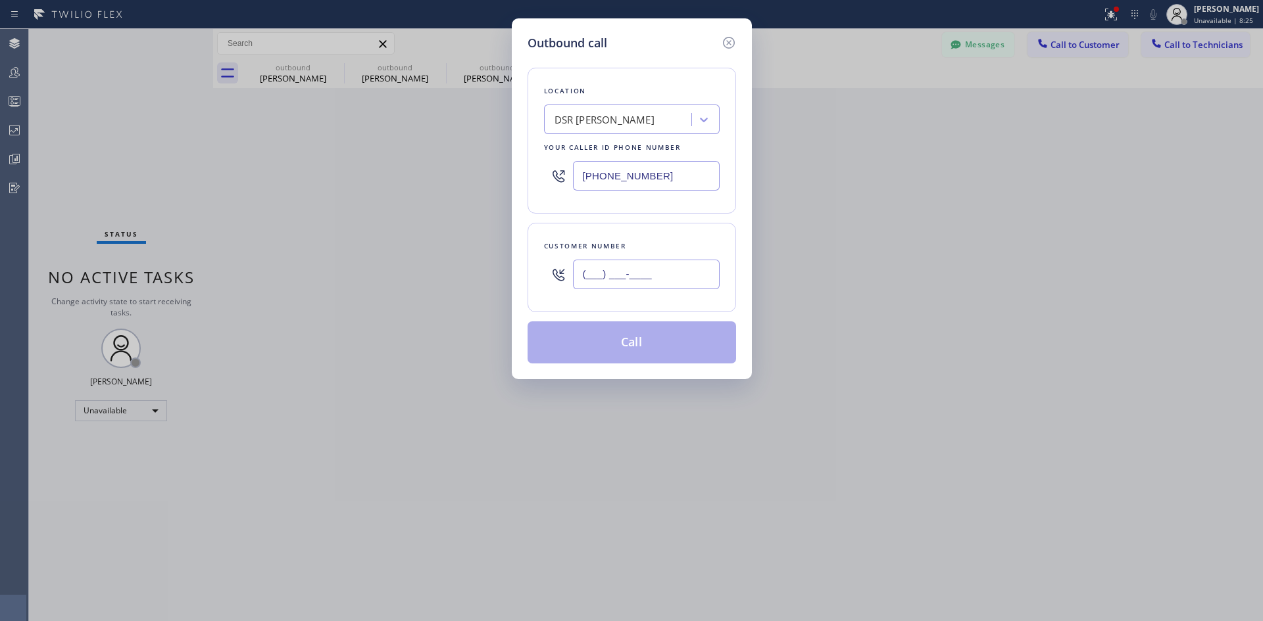
click at [641, 272] on input "(___) ___-____" at bounding box center [646, 275] width 147 height 30
paste input "310) 922-0245"
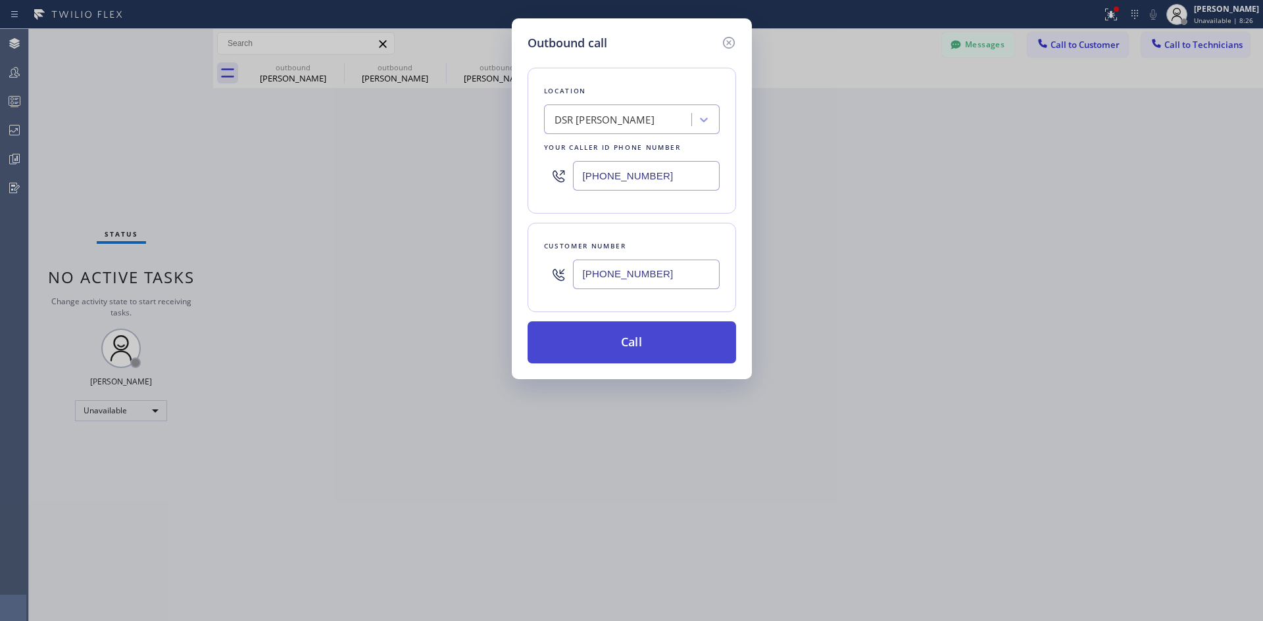
type input "[PHONE_NUMBER]"
click at [674, 343] on button "Call" at bounding box center [631, 343] width 208 height 42
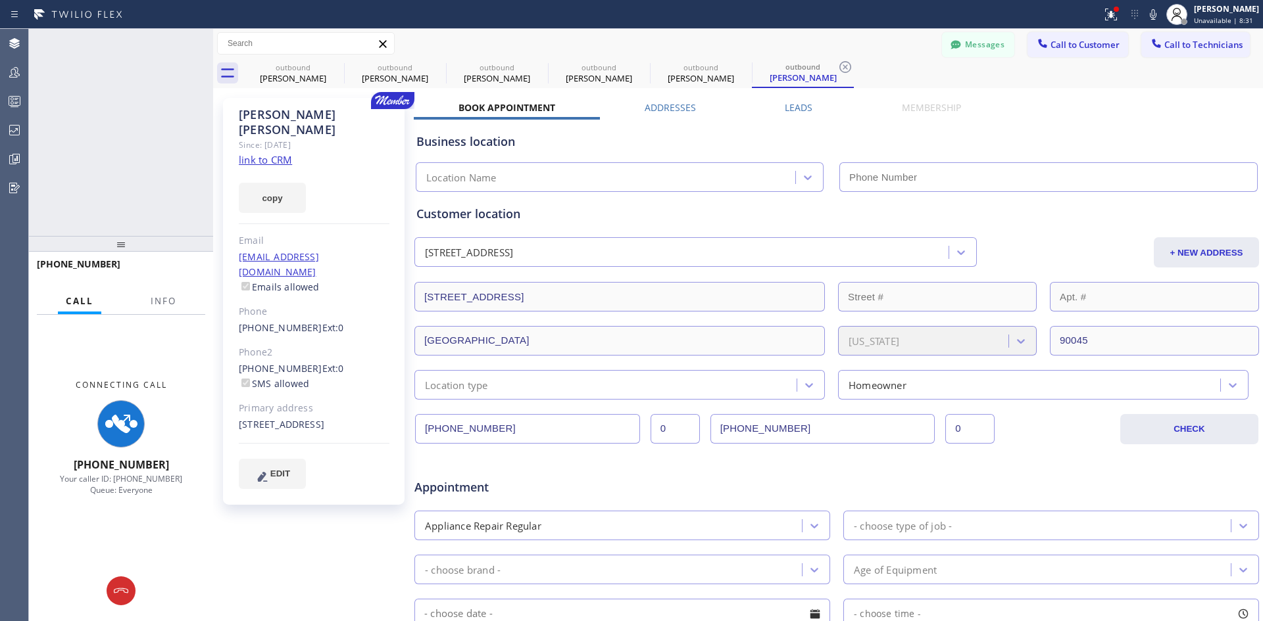
type input "[PHONE_NUMBER]"
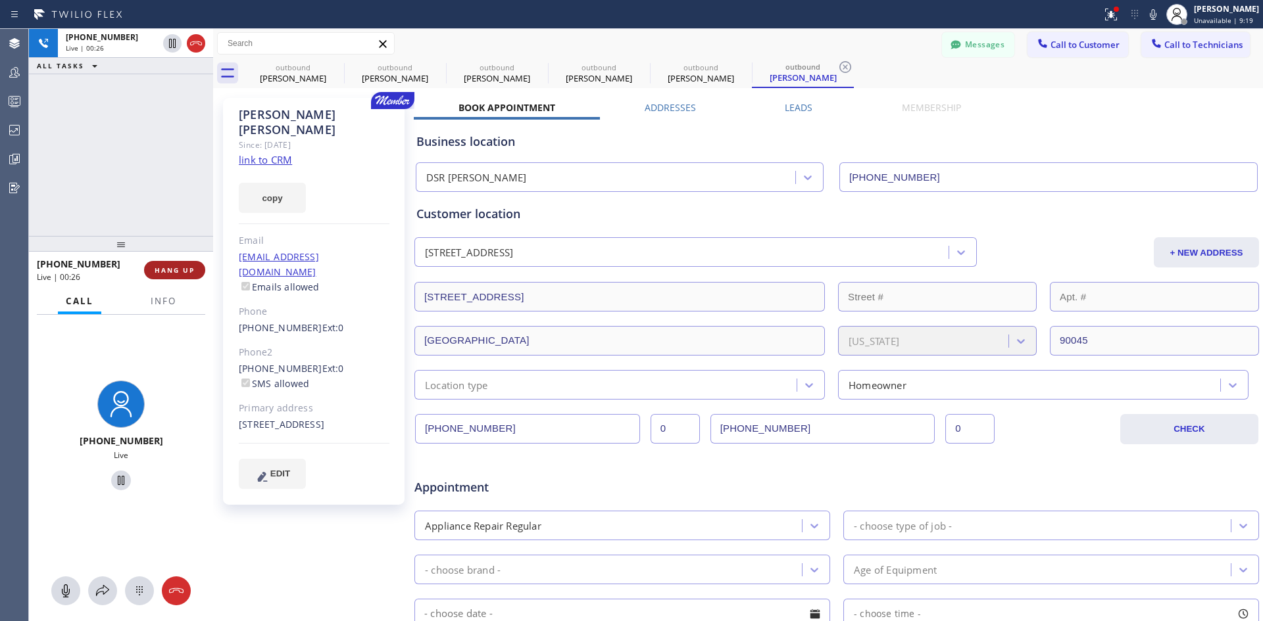
click at [170, 270] on span "HANG UP" at bounding box center [175, 270] width 40 height 9
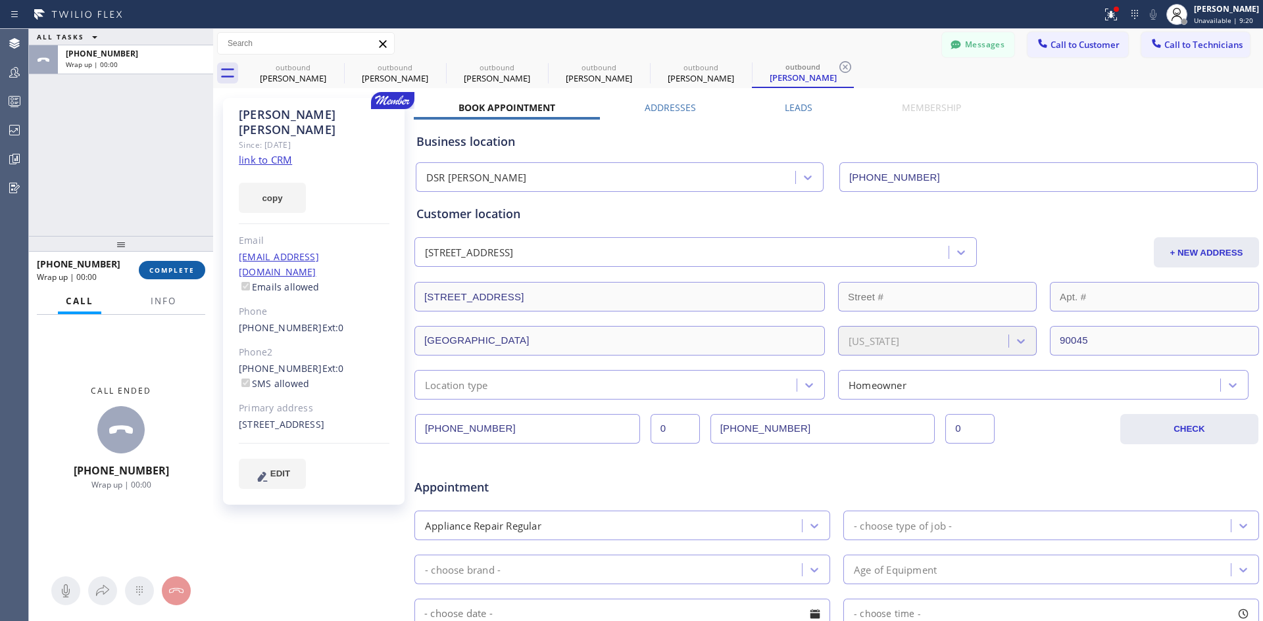
click at [171, 270] on span "COMPLETE" at bounding box center [171, 270] width 45 height 9
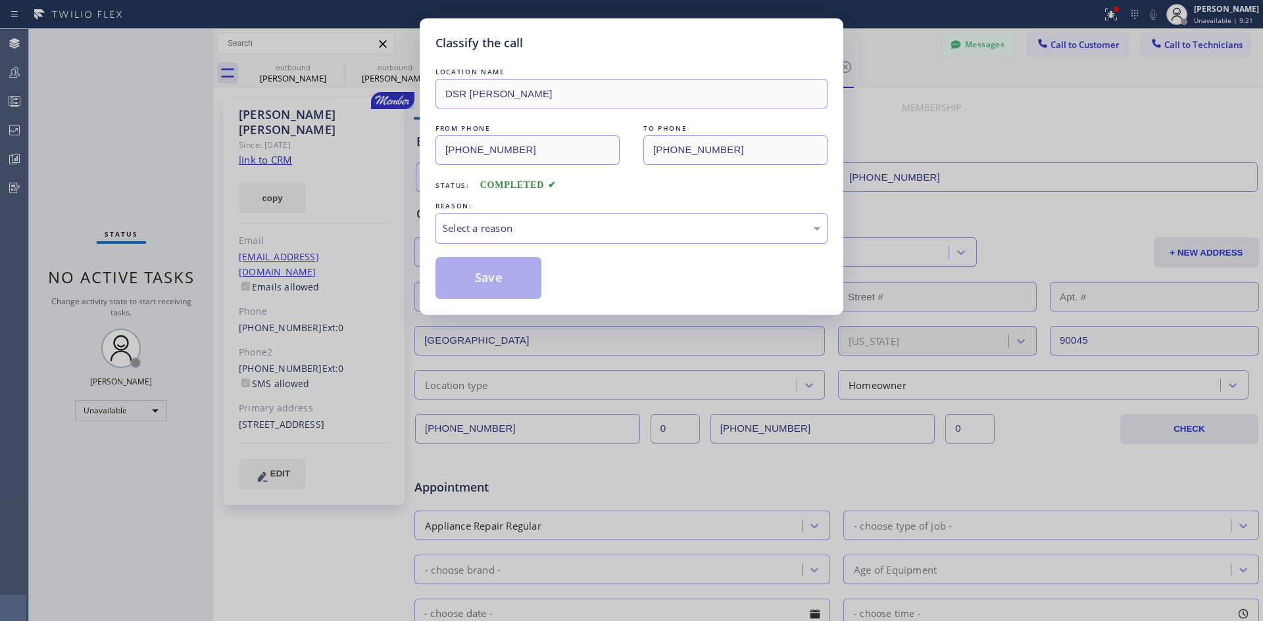
click at [676, 230] on div "Select a reason" at bounding box center [631, 228] width 377 height 15
click at [512, 283] on button "Save" at bounding box center [488, 278] width 106 height 42
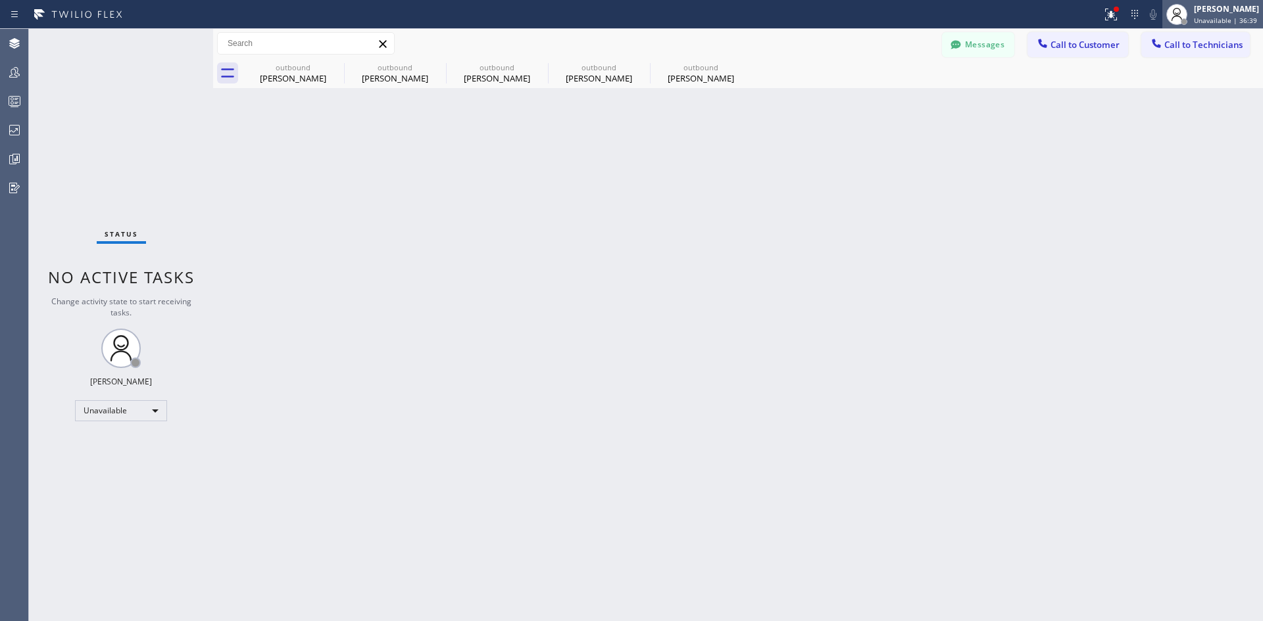
click at [1196, 12] on div "[PERSON_NAME]" at bounding box center [1226, 8] width 65 height 11
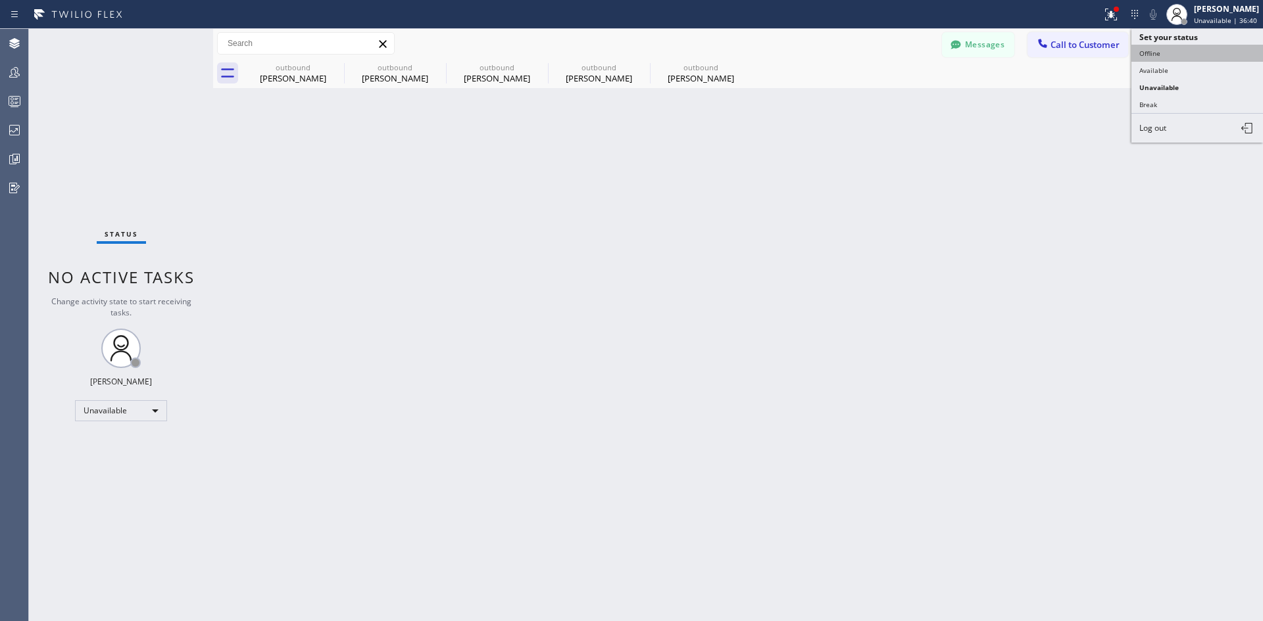
click at [1176, 49] on button "Offline" at bounding box center [1197, 53] width 132 height 17
